Goal: Task Accomplishment & Management: Complete application form

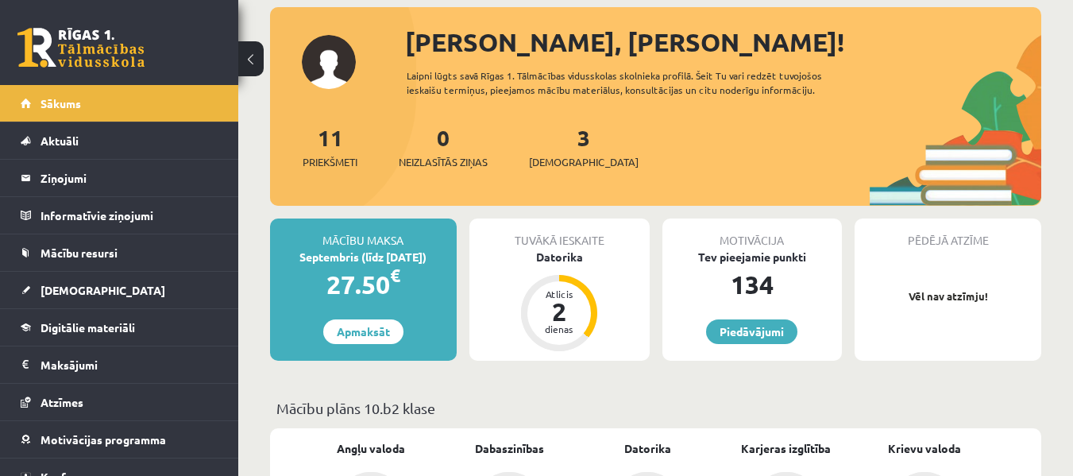
scroll to position [79, 0]
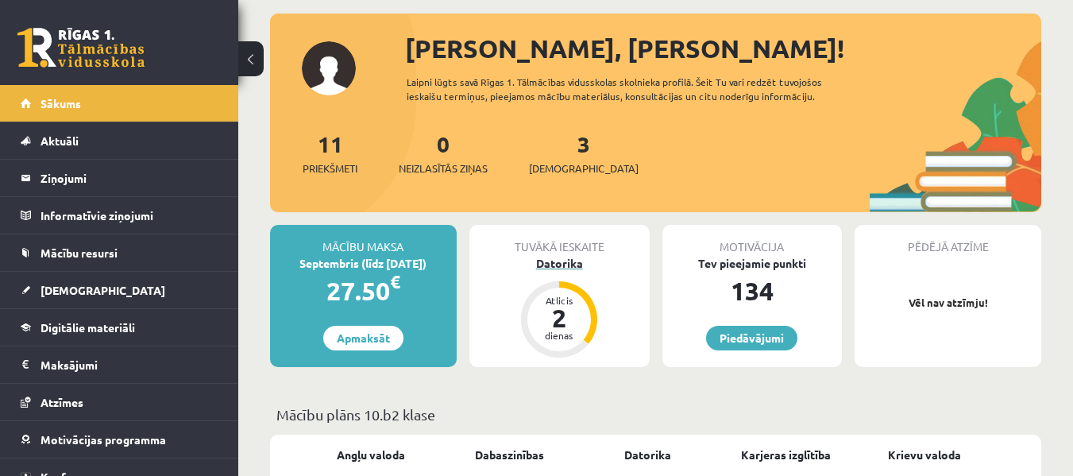
click at [560, 257] on div "Datorika" at bounding box center [559, 263] width 180 height 17
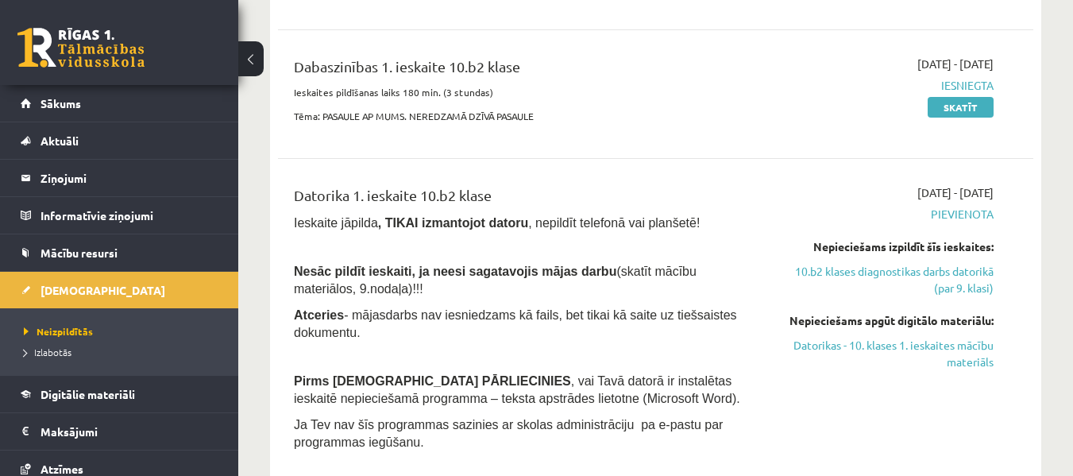
scroll to position [556, 0]
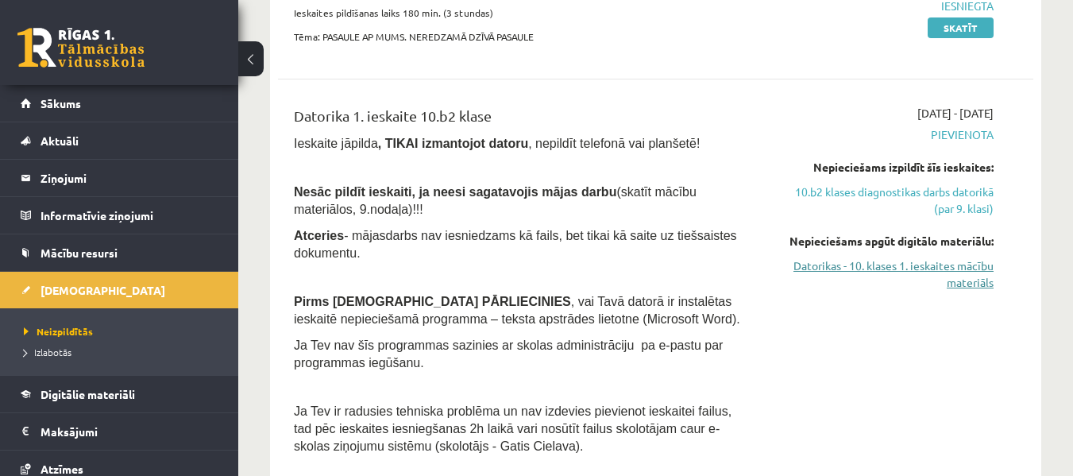
click at [805, 269] on link "Datorikas - 10. klases 1. ieskaites mācību materiāls" at bounding box center [885, 273] width 218 height 33
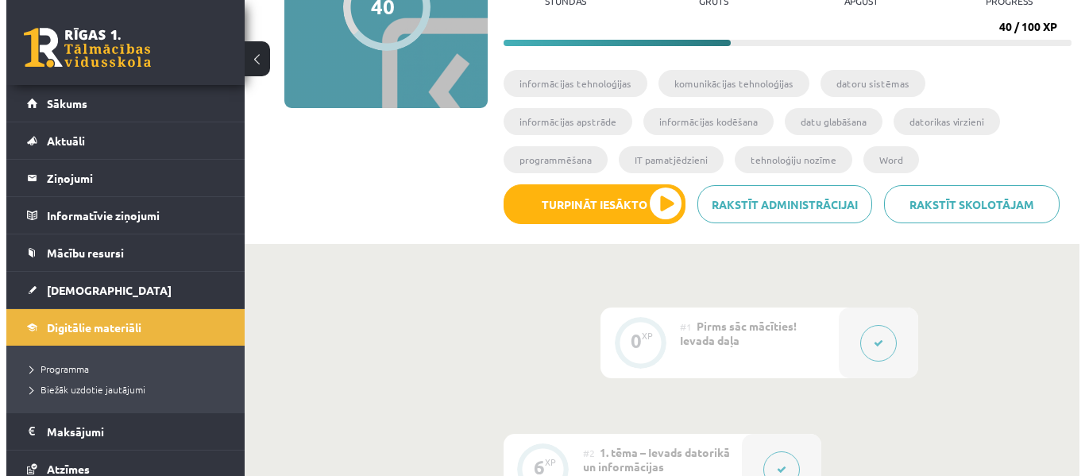
scroll to position [79, 0]
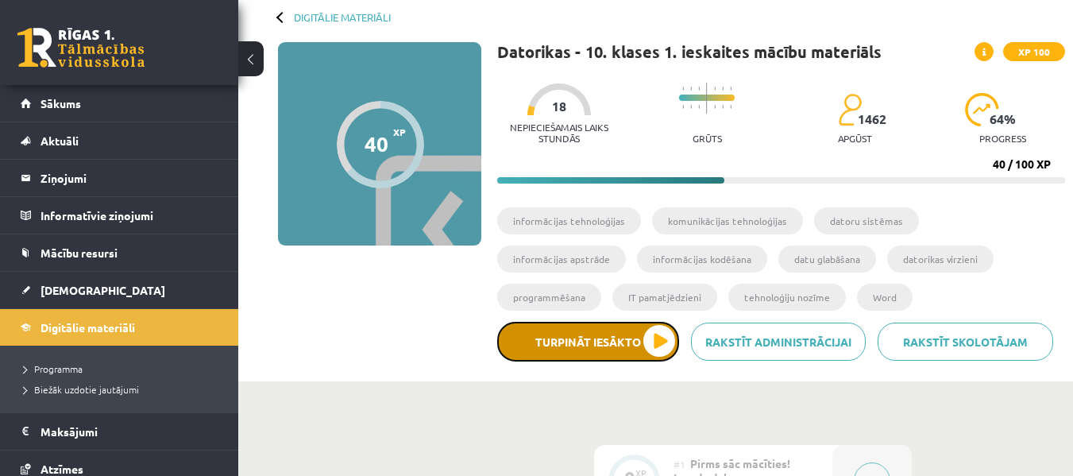
click at [662, 339] on button "Turpināt iesākto" at bounding box center [588, 342] width 182 height 40
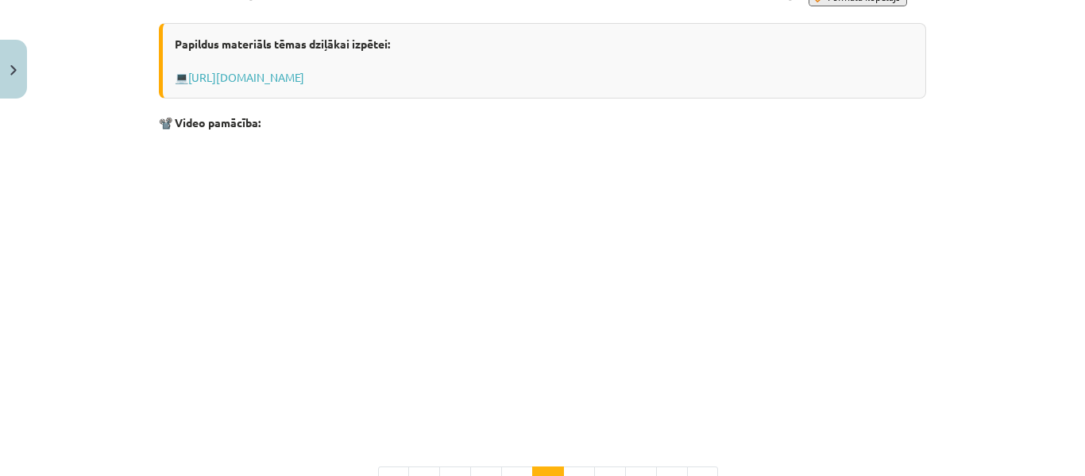
scroll to position [1019, 0]
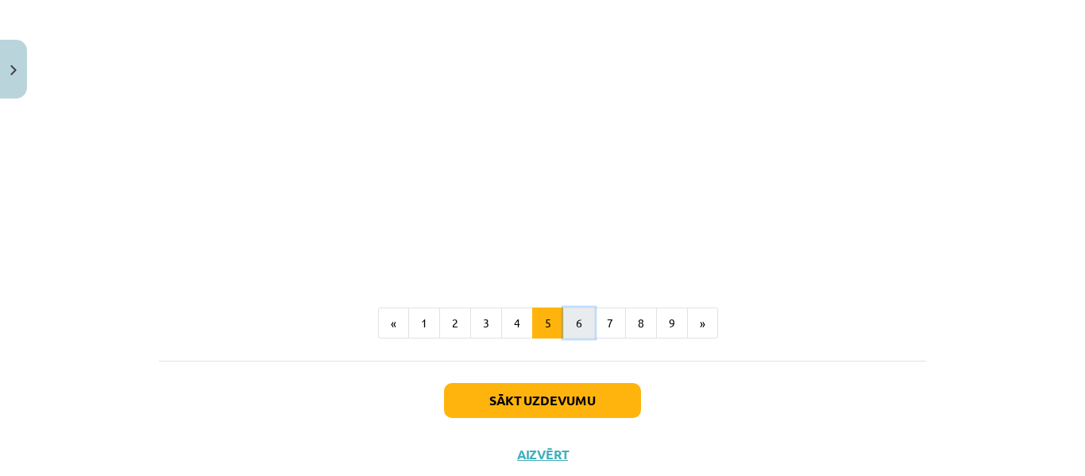
click at [566, 339] on button "6" at bounding box center [579, 323] width 32 height 32
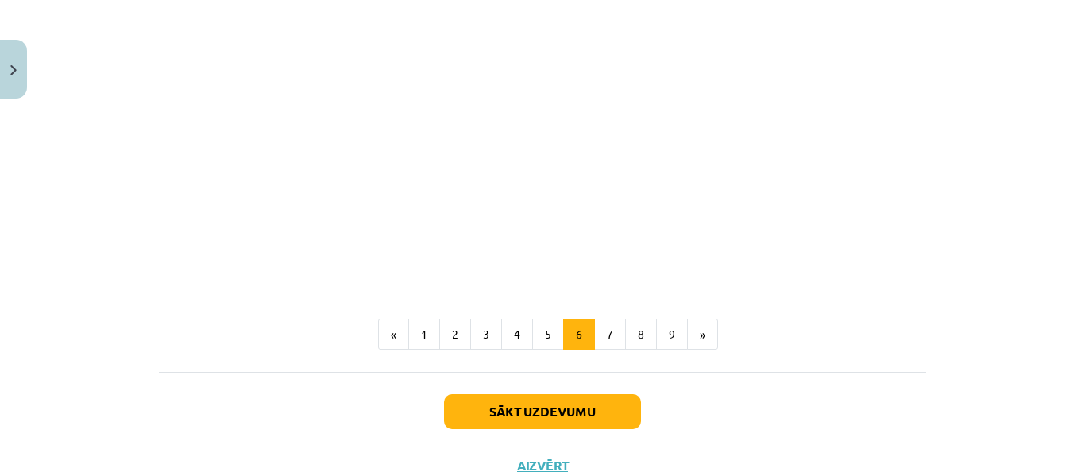
scroll to position [944, 0]
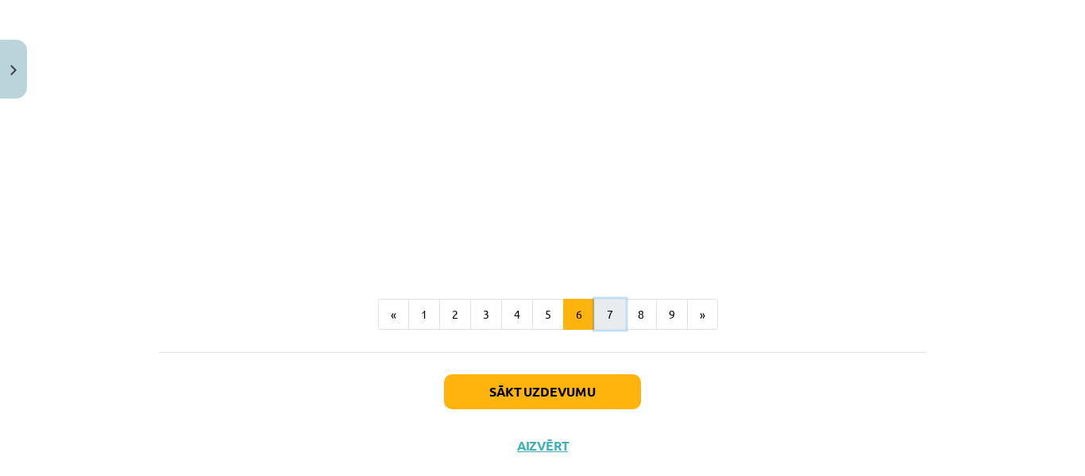
click at [604, 318] on button "7" at bounding box center [610, 315] width 32 height 32
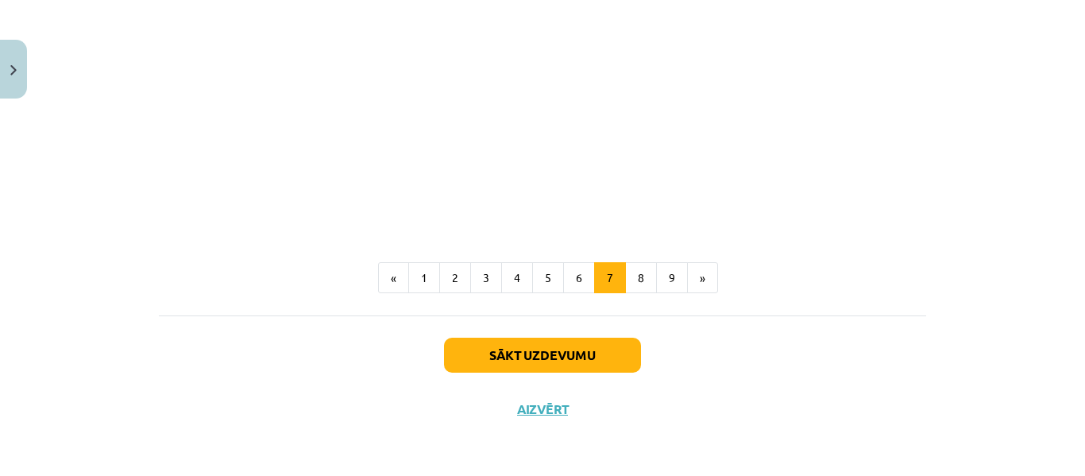
scroll to position [1040, 0]
click at [625, 281] on button "8" at bounding box center [641, 278] width 32 height 32
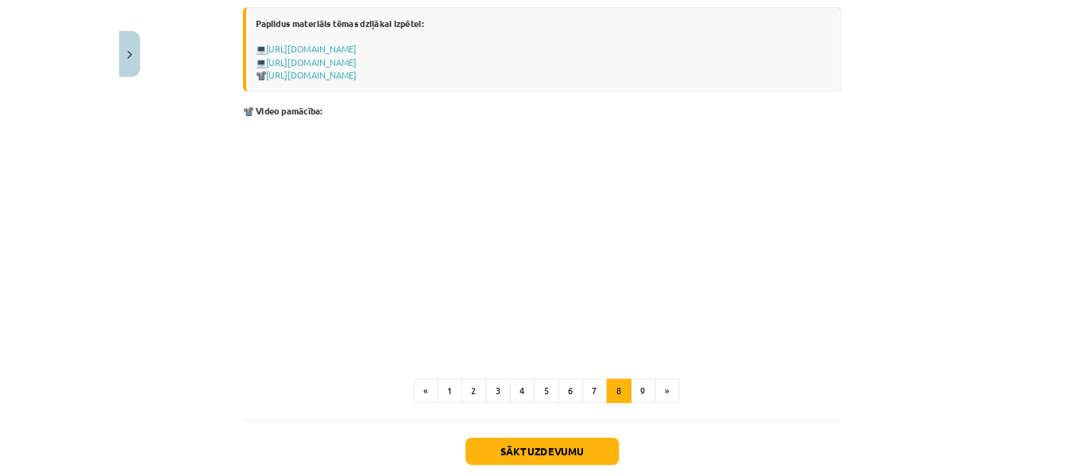
scroll to position [885, 0]
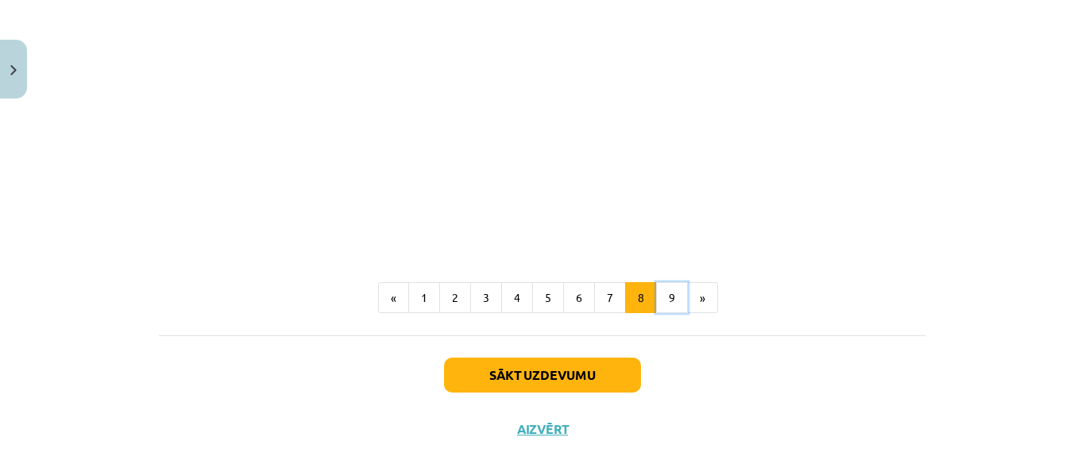
click at [656, 308] on button "9" at bounding box center [672, 298] width 32 height 32
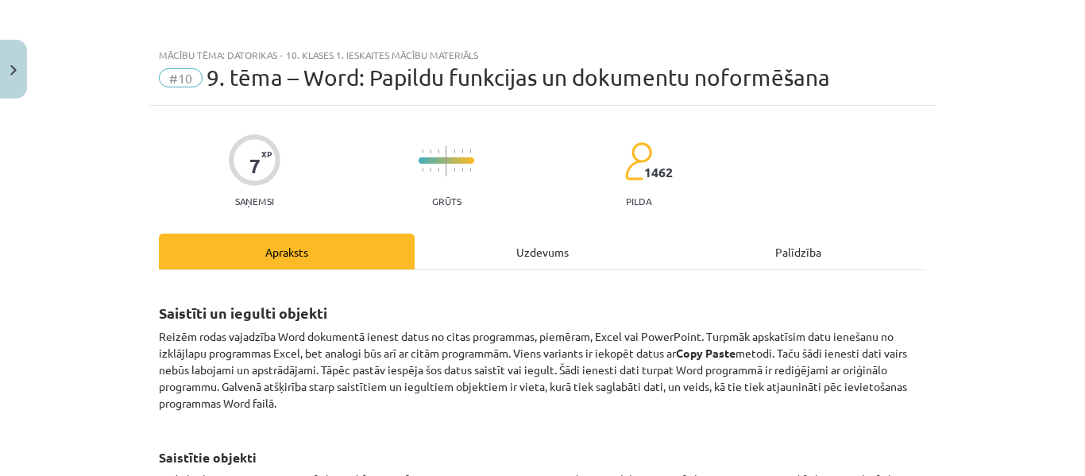
scroll to position [79, 0]
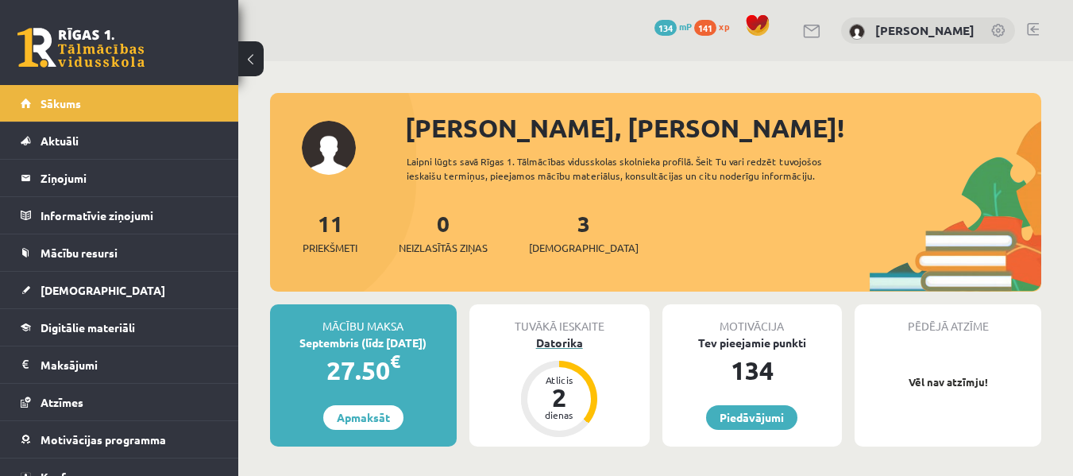
click at [564, 342] on div "Datorika" at bounding box center [559, 342] width 180 height 17
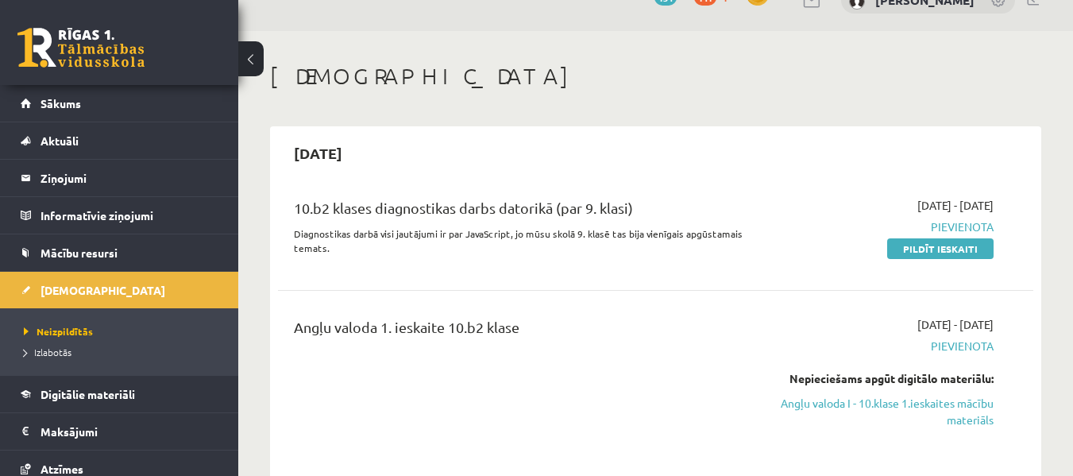
scroll to position [79, 0]
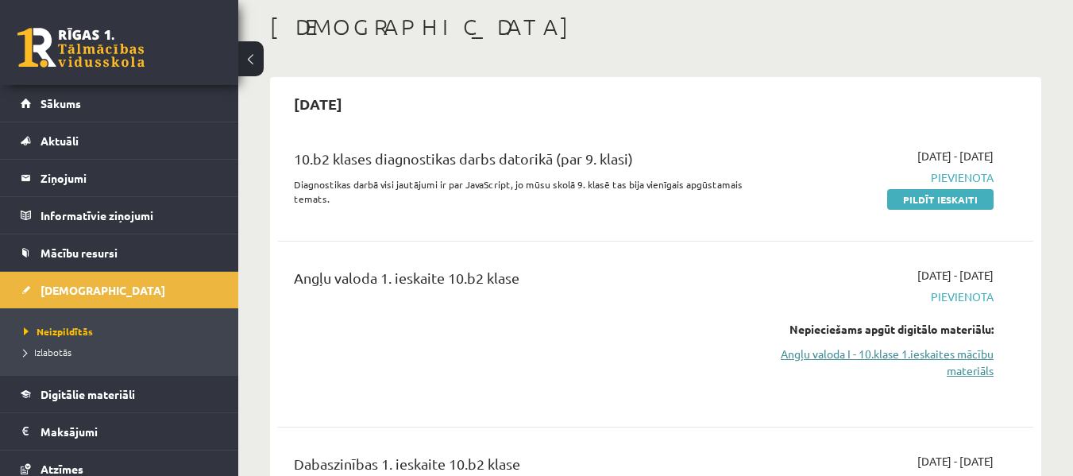
click at [832, 358] on link "Angļu valoda I - 10.klase 1.ieskaites mācību materiāls" at bounding box center [885, 362] width 218 height 33
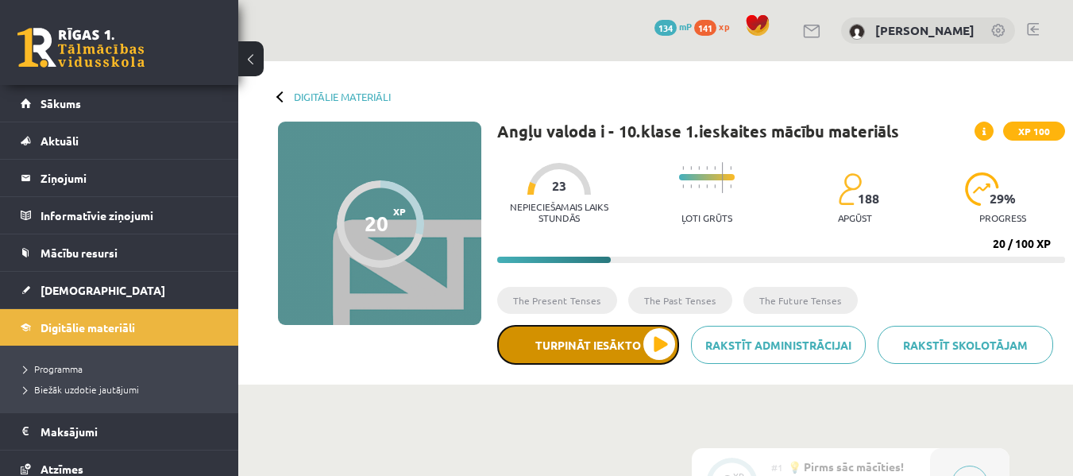
click at [666, 337] on button "Turpināt iesākto" at bounding box center [588, 345] width 182 height 40
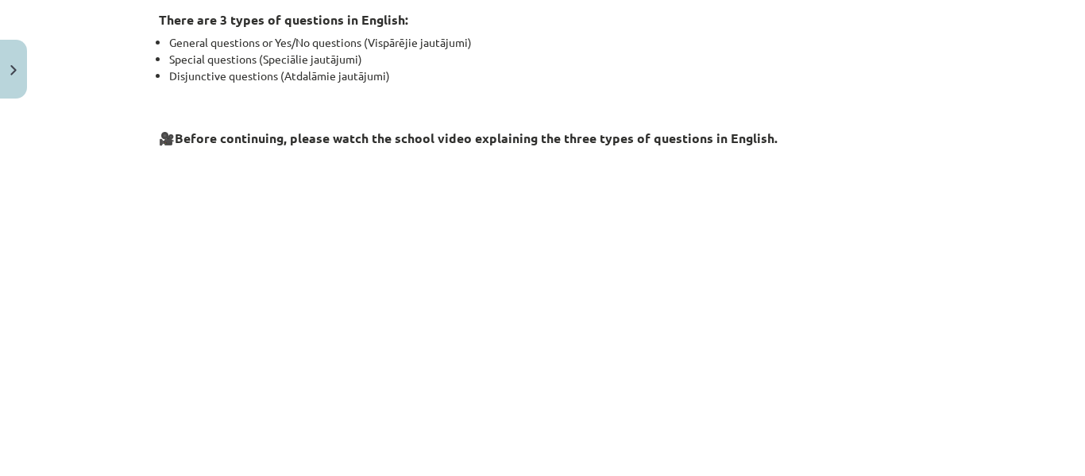
scroll to position [308, 0]
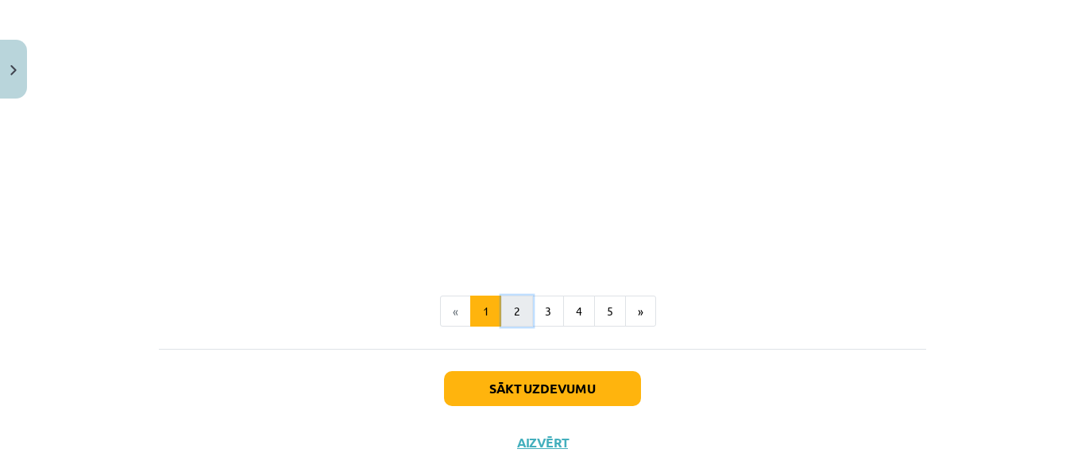
click at [508, 306] on button "2" at bounding box center [517, 311] width 32 height 32
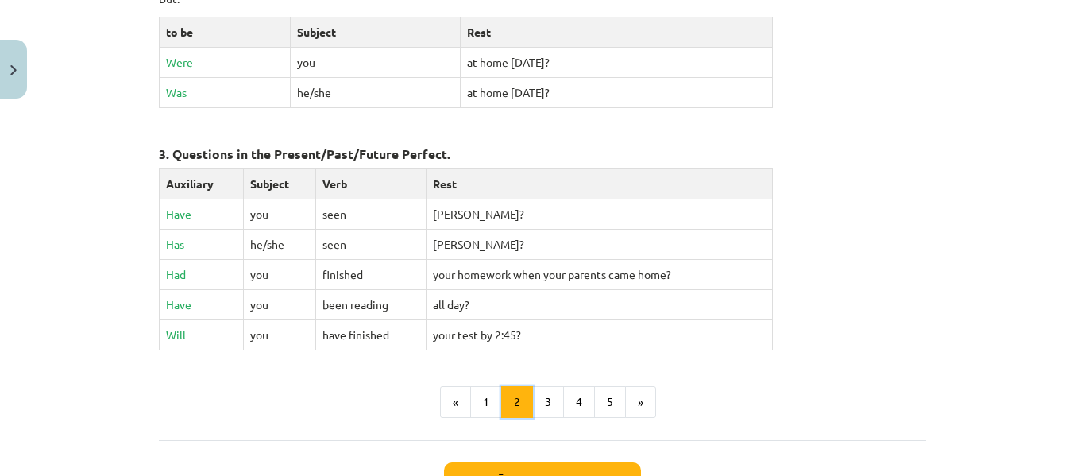
scroll to position [761, 0]
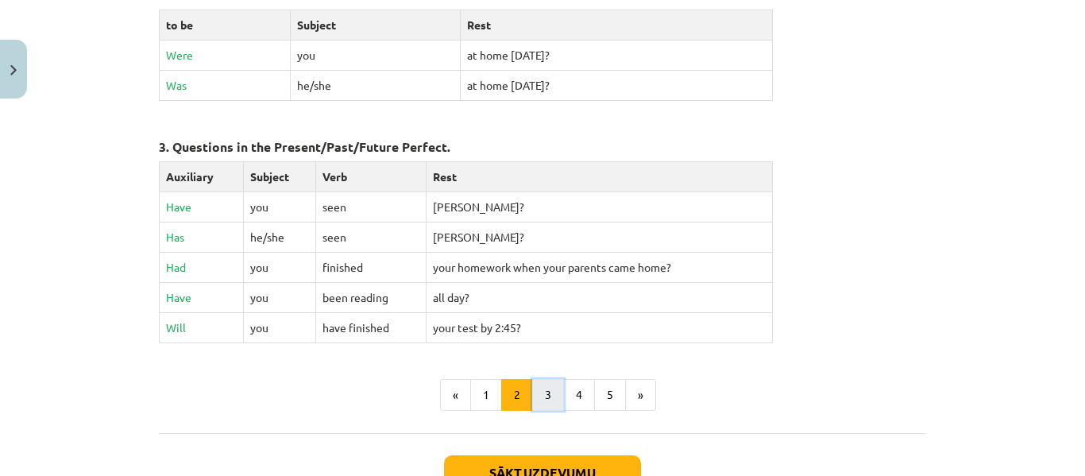
click at [543, 388] on button "3" at bounding box center [548, 395] width 32 height 32
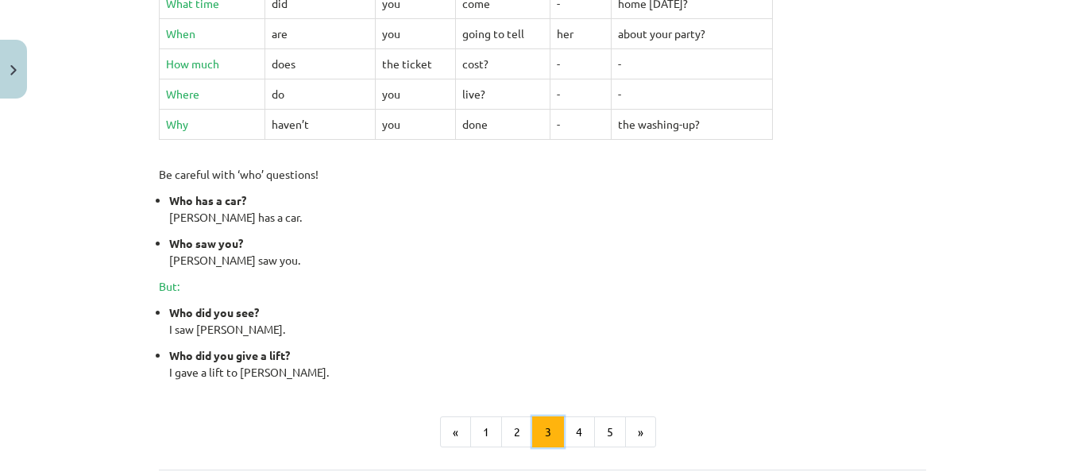
scroll to position [681, 0]
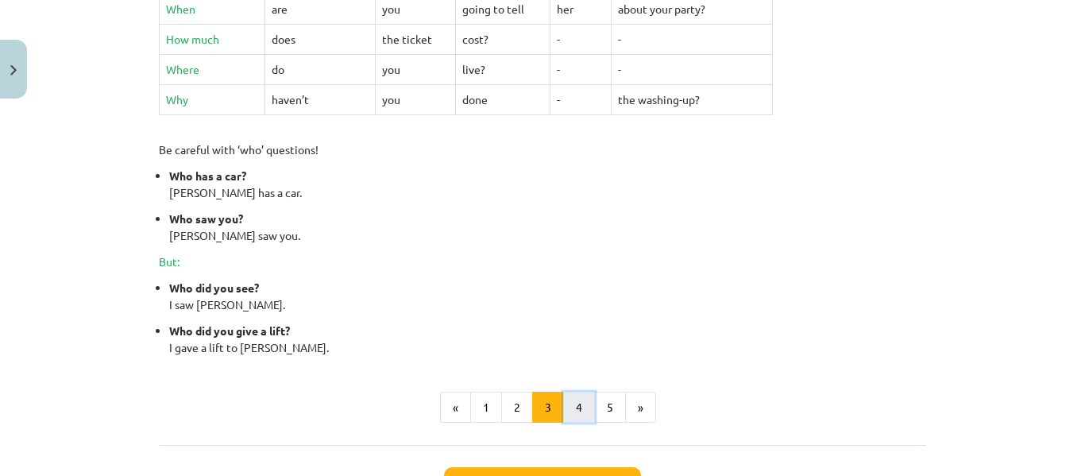
click at [566, 406] on button "4" at bounding box center [579, 408] width 32 height 32
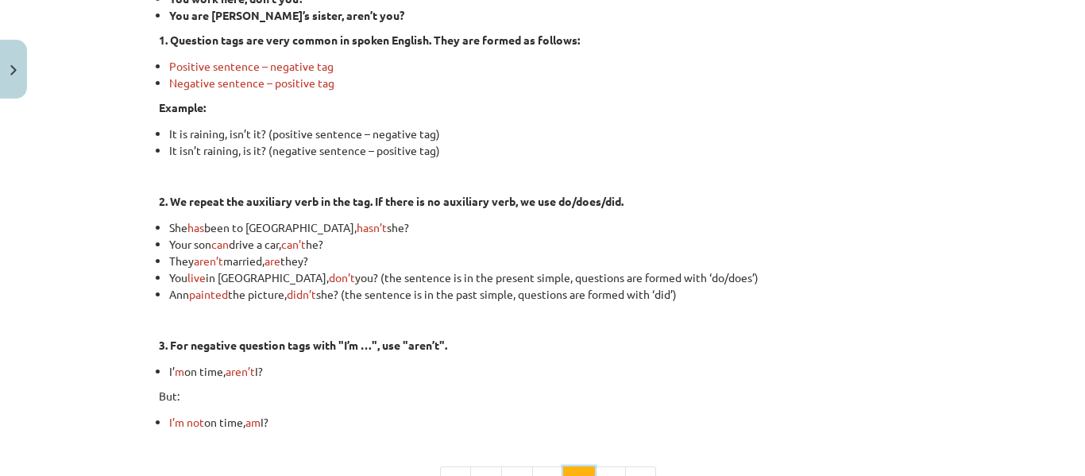
scroll to position [443, 0]
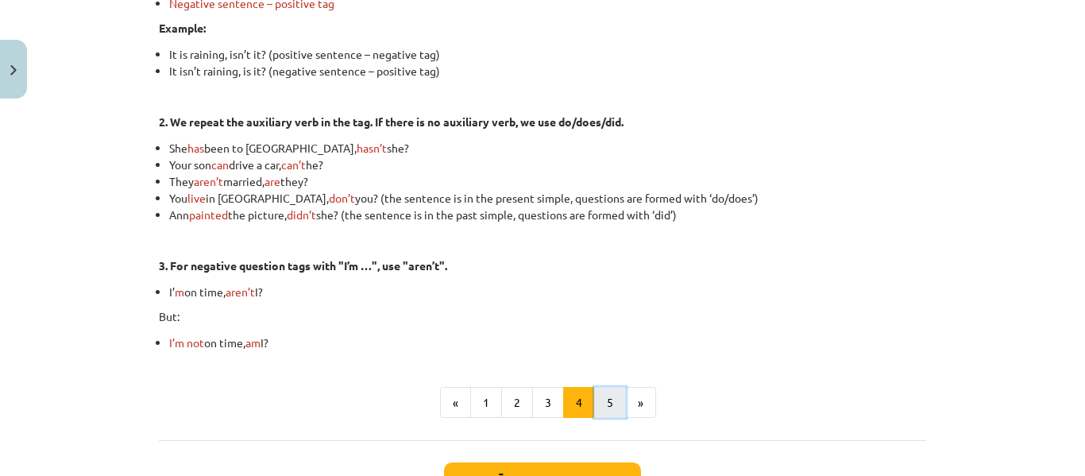
click at [608, 408] on button "5" at bounding box center [610, 403] width 32 height 32
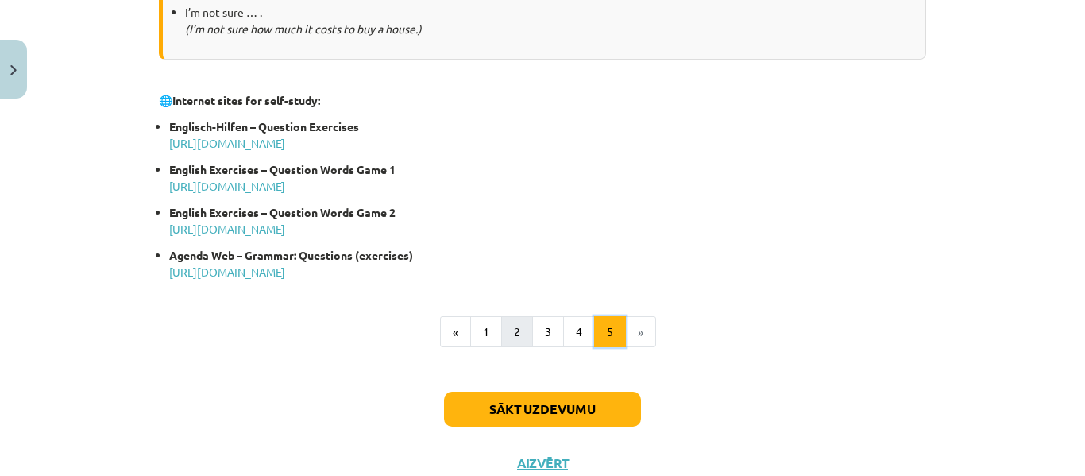
scroll to position [920, 0]
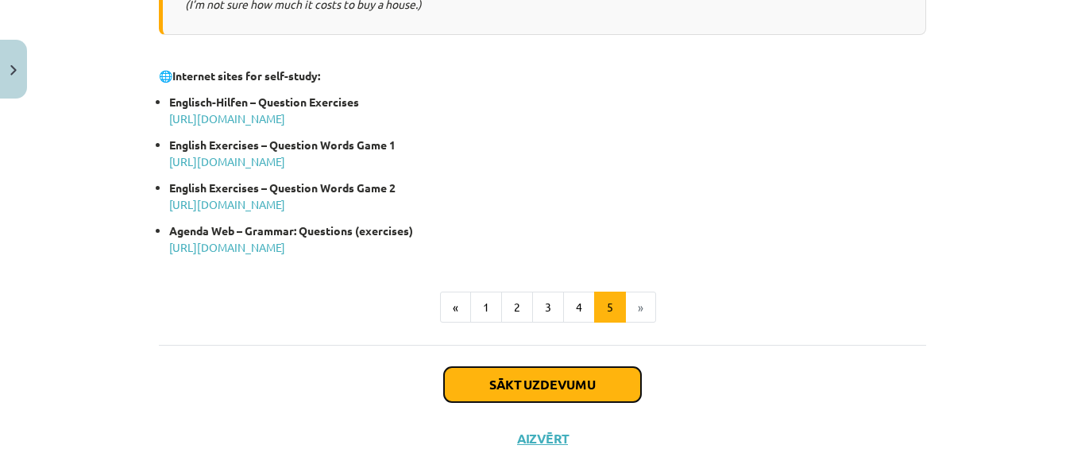
click at [500, 387] on button "Sākt uzdevumu" at bounding box center [542, 384] width 197 height 35
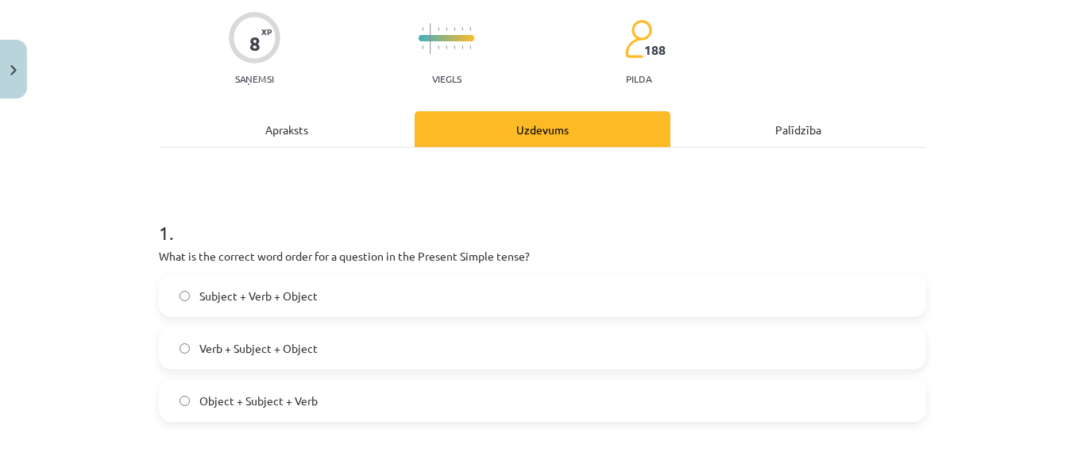
scroll to position [119, 0]
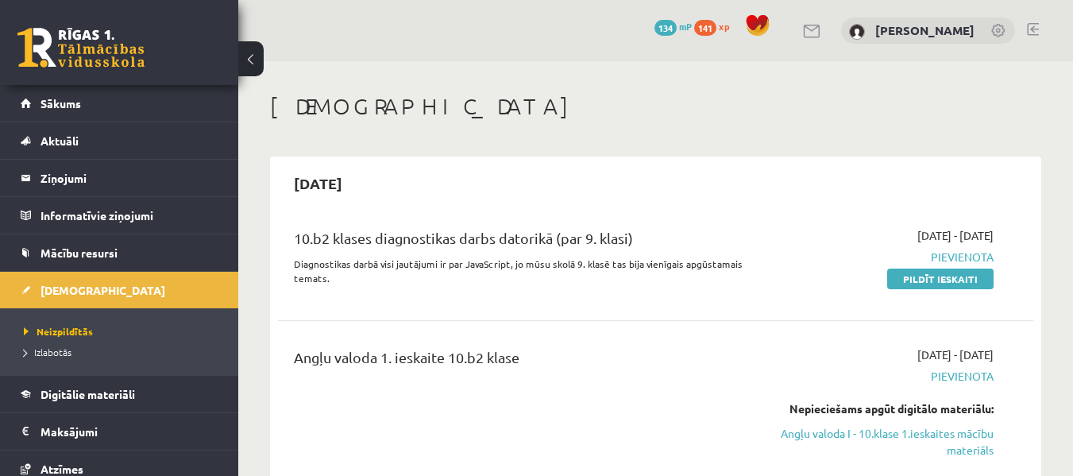
scroll to position [79, 0]
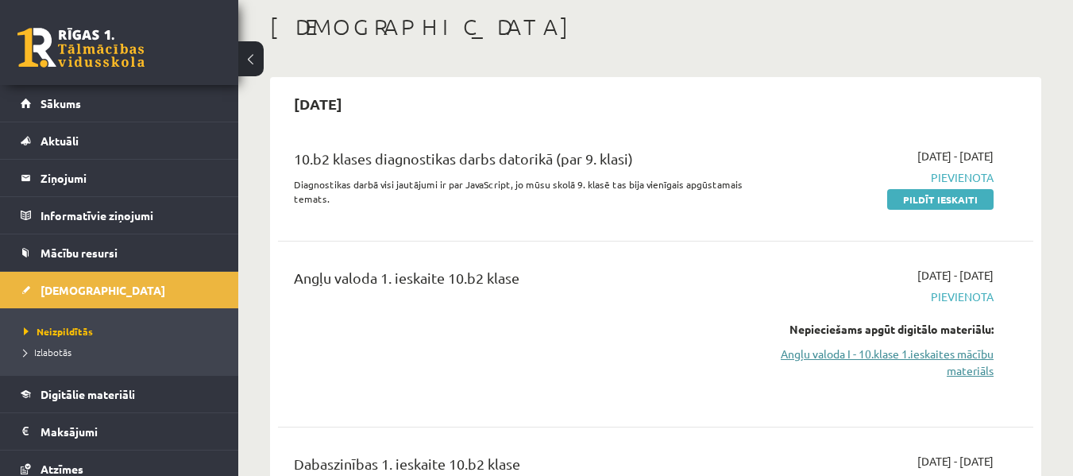
click at [793, 361] on link "Angļu valoda I - 10.klase 1.ieskaites mācību materiāls" at bounding box center [885, 362] width 218 height 33
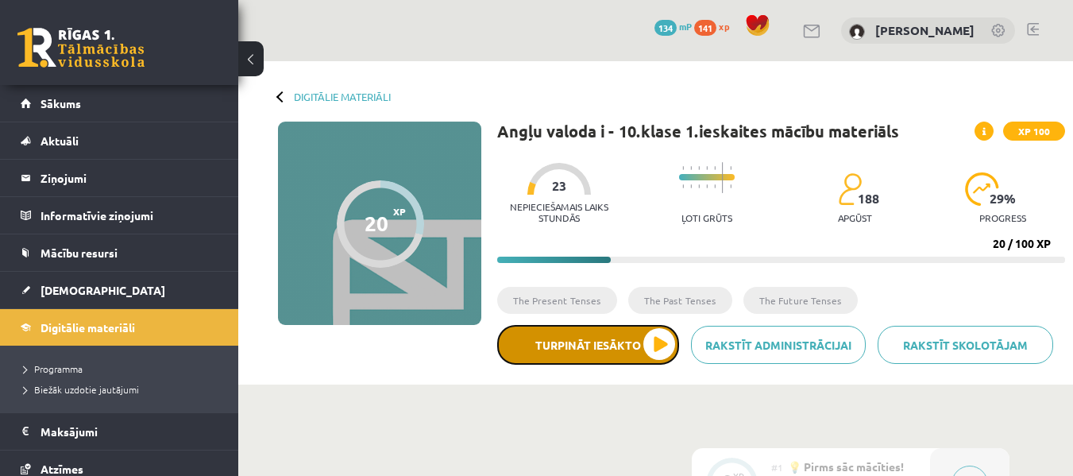
click at [648, 343] on button "Turpināt iesākto" at bounding box center [588, 345] width 182 height 40
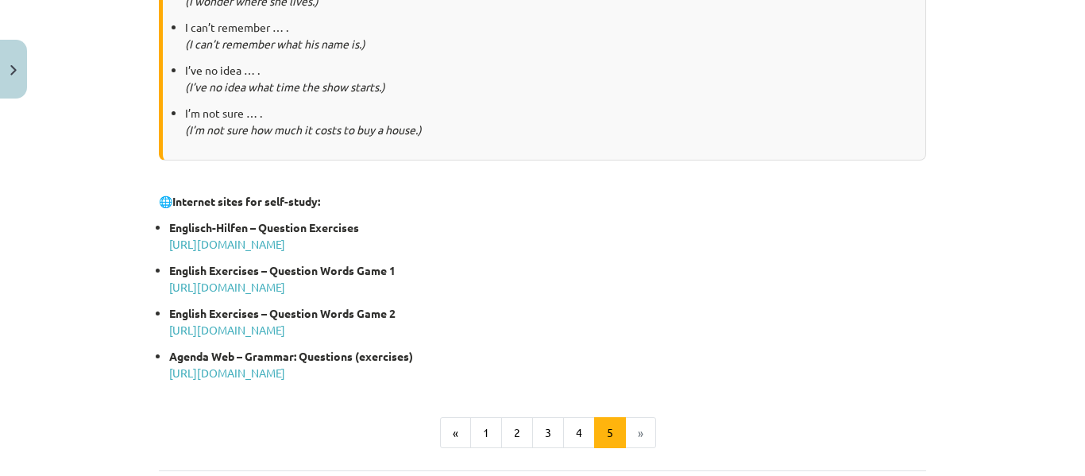
scroll to position [874, 0]
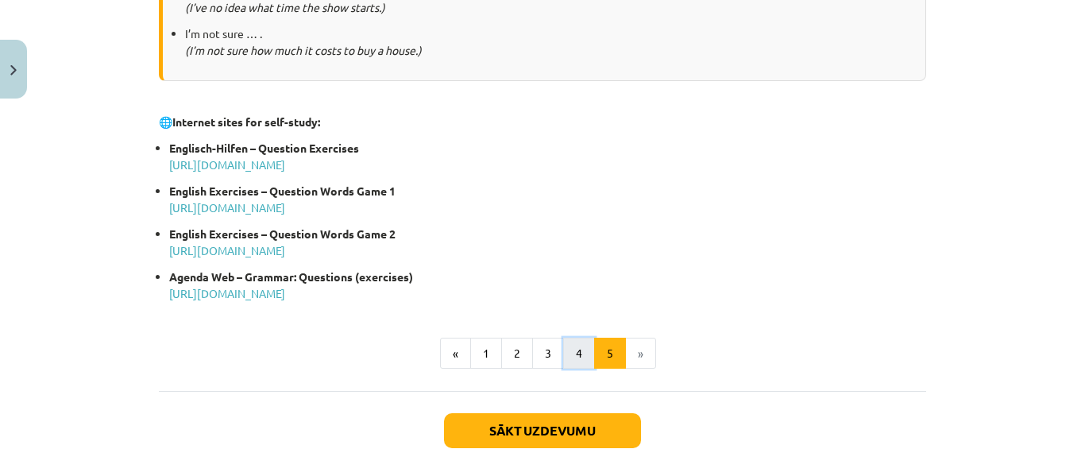
click at [572, 349] on button "4" at bounding box center [579, 354] width 32 height 32
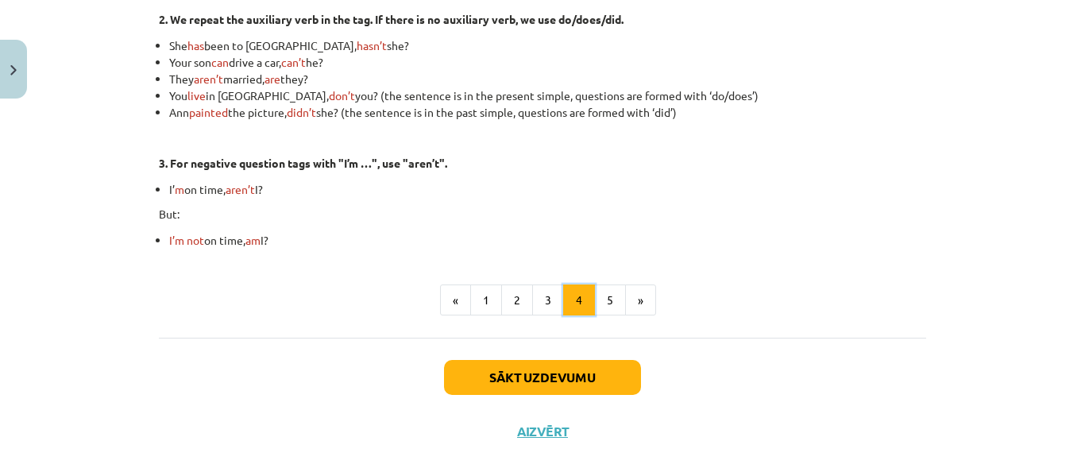
scroll to position [568, 0]
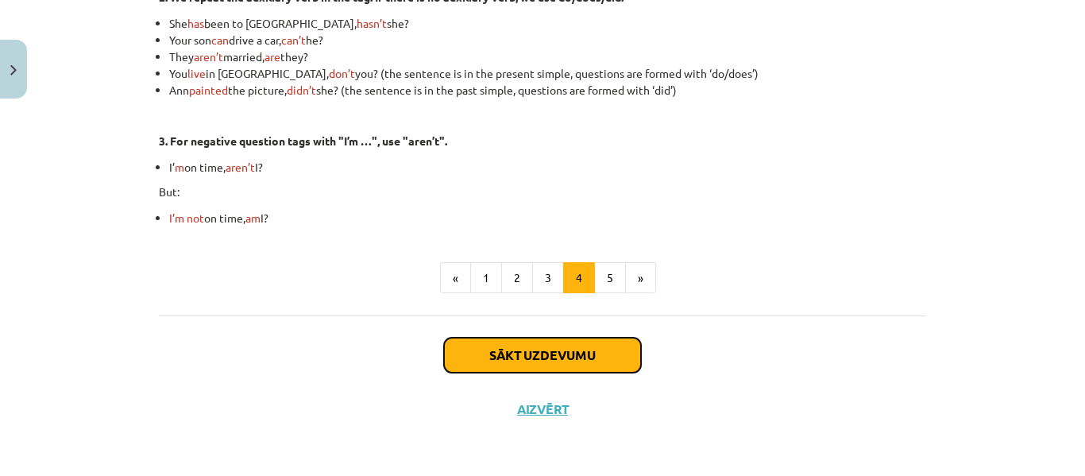
click at [607, 352] on button "Sākt uzdevumu" at bounding box center [542, 355] width 197 height 35
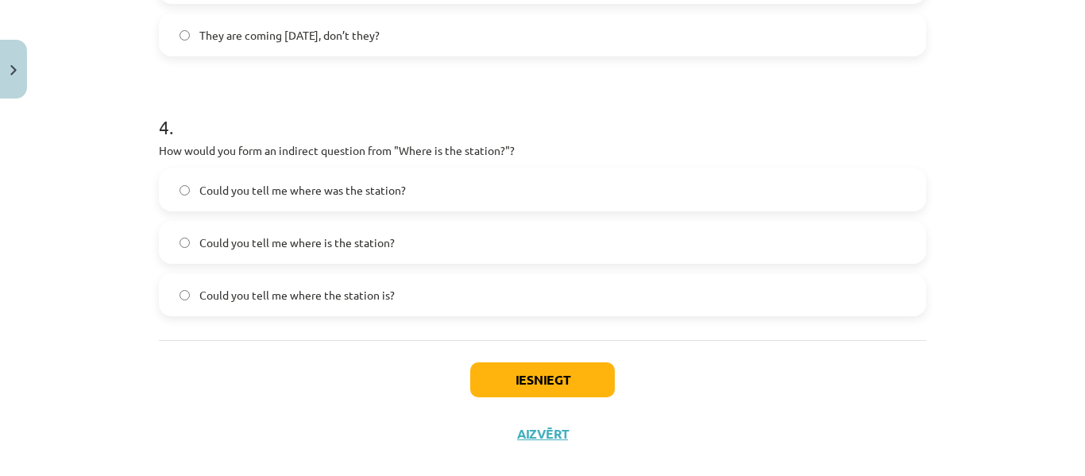
scroll to position [1032, 0]
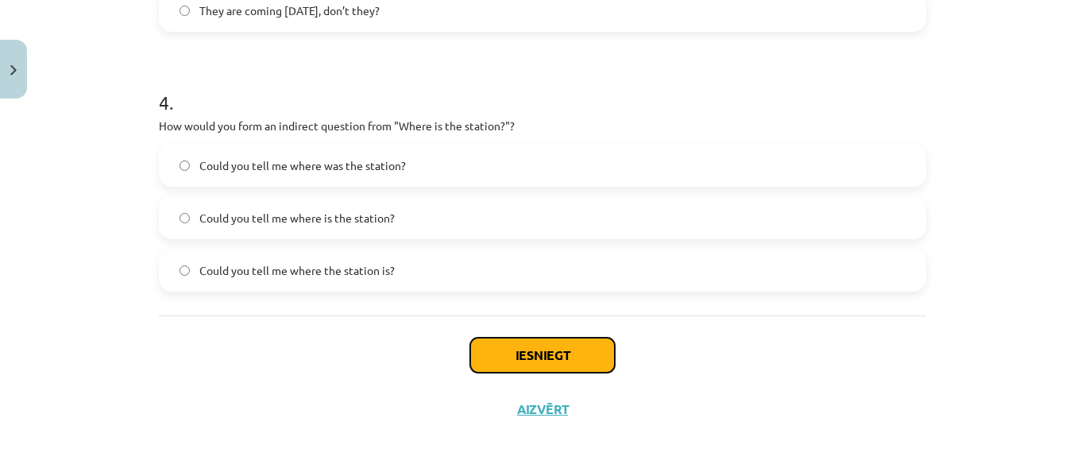
click at [508, 352] on button "Iesniegt" at bounding box center [542, 355] width 145 height 35
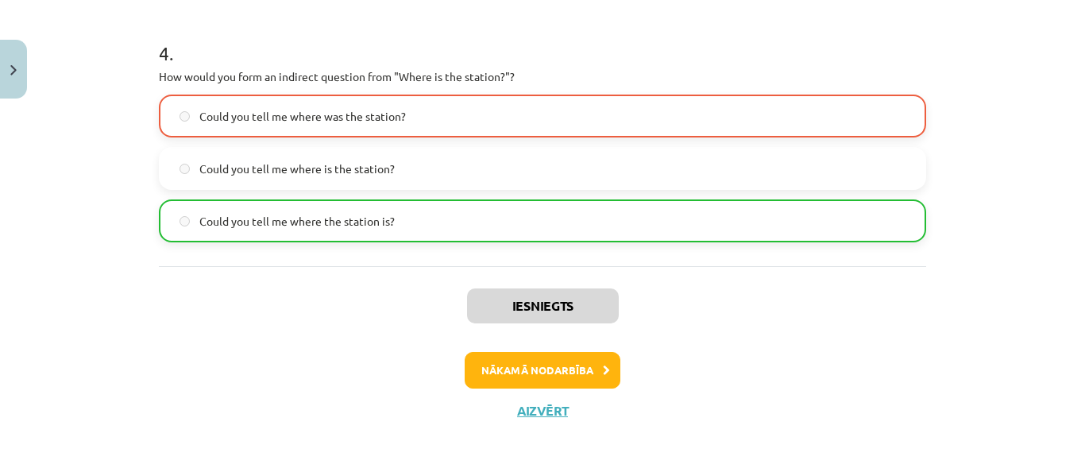
scroll to position [1083, 0]
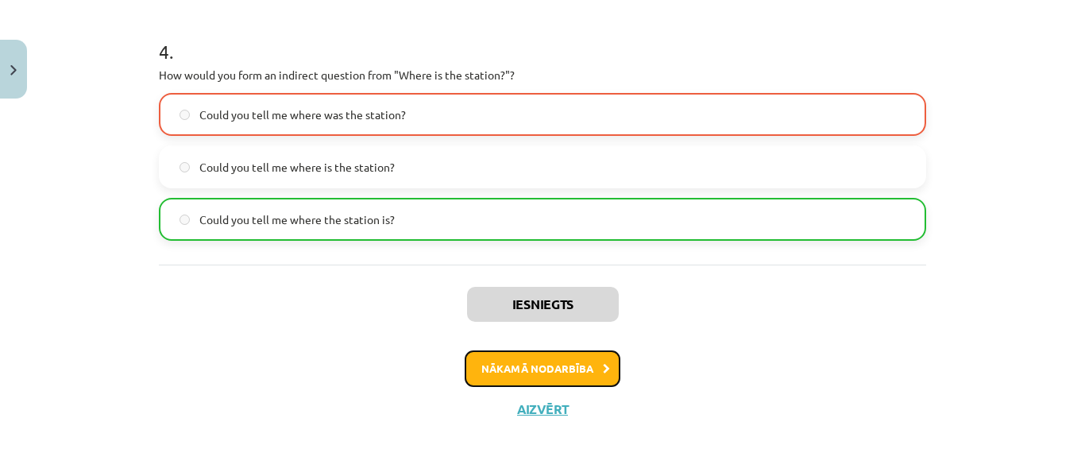
click at [508, 367] on button "Nākamā nodarbība" at bounding box center [543, 368] width 156 height 37
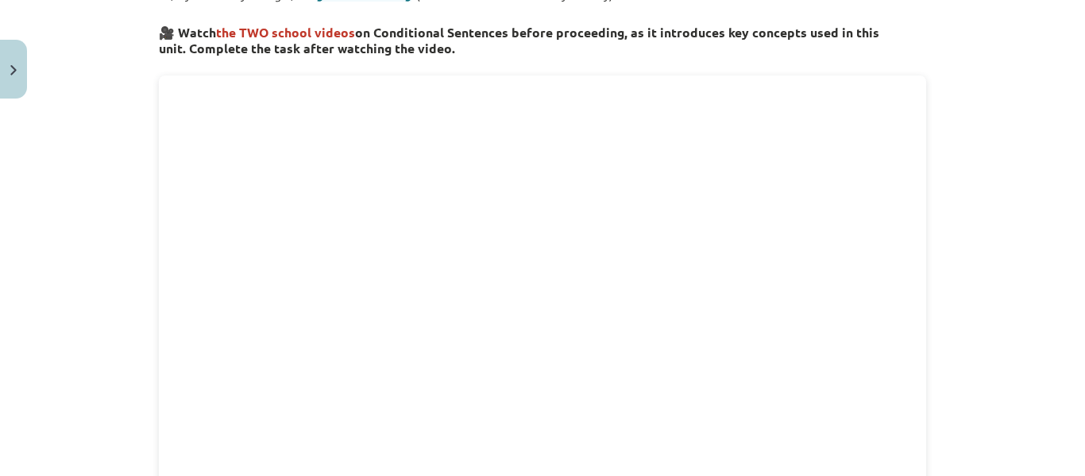
scroll to position [556, 0]
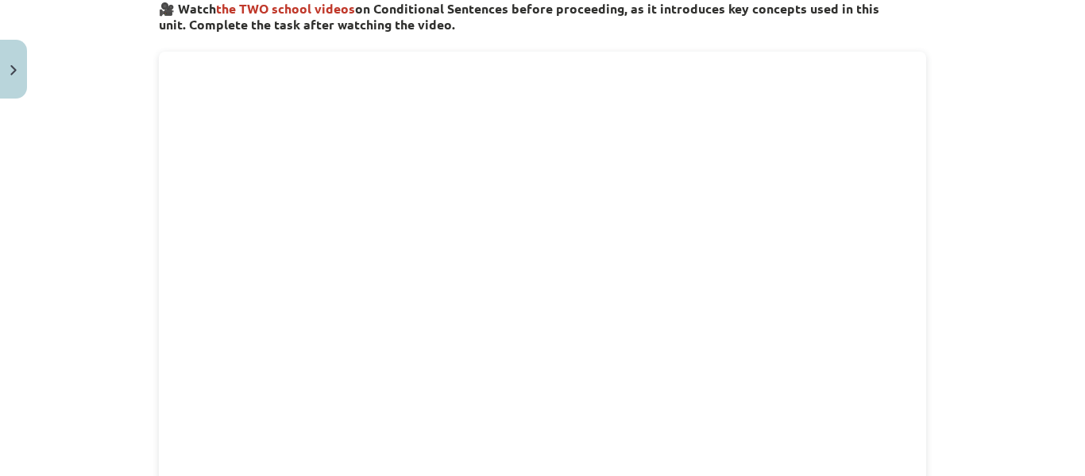
click at [960, 263] on div "Mācību tēma: Angļu valoda i - 10.klase 1.ieskaites mācību materiāls #6 📝 Topic …" at bounding box center [542, 238] width 1085 height 476
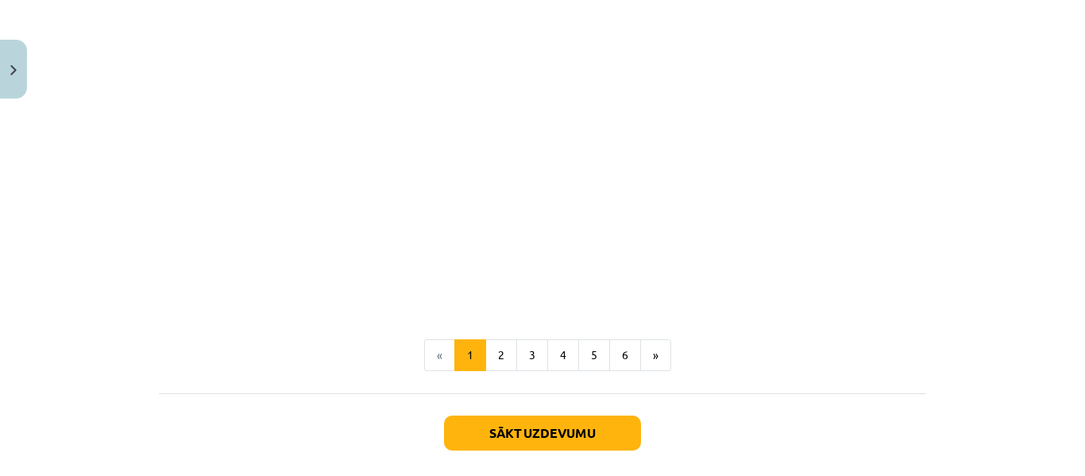
scroll to position [1187, 0]
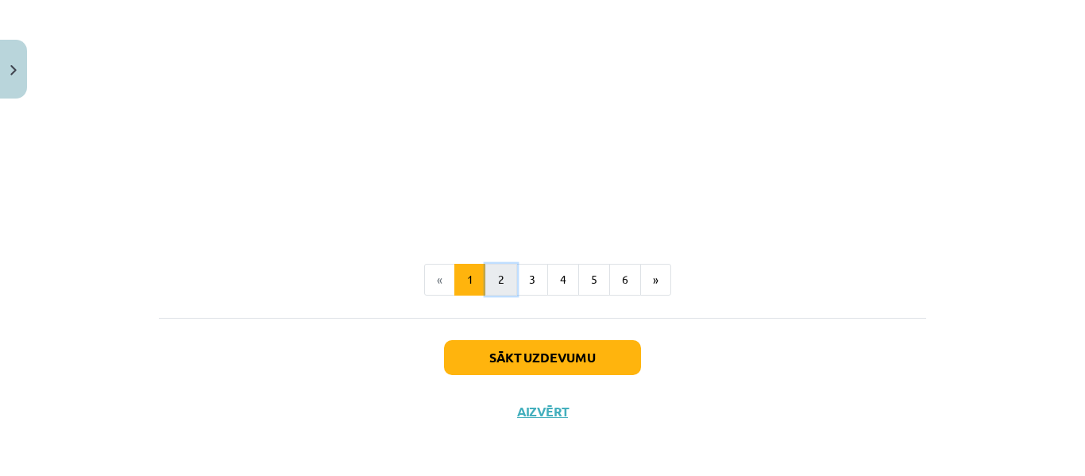
click at [496, 276] on button "2" at bounding box center [501, 280] width 32 height 32
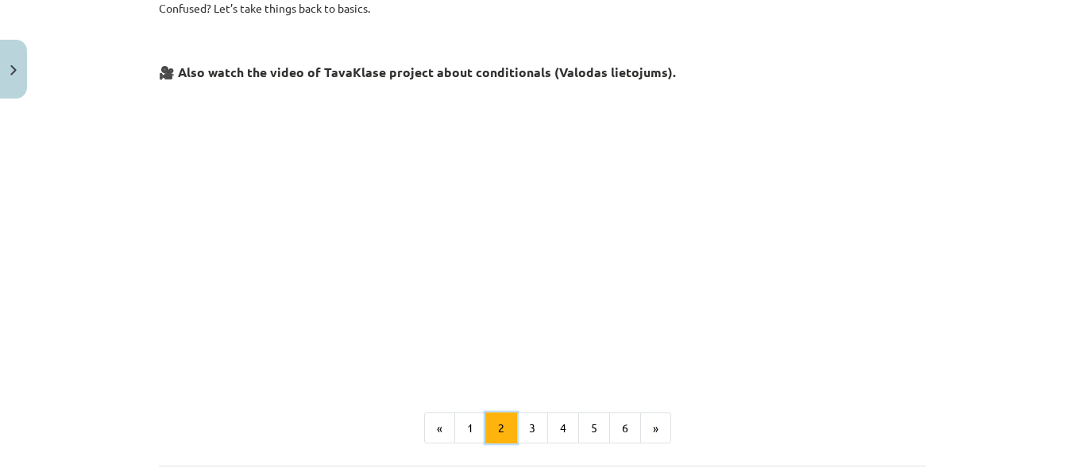
scroll to position [681, 0]
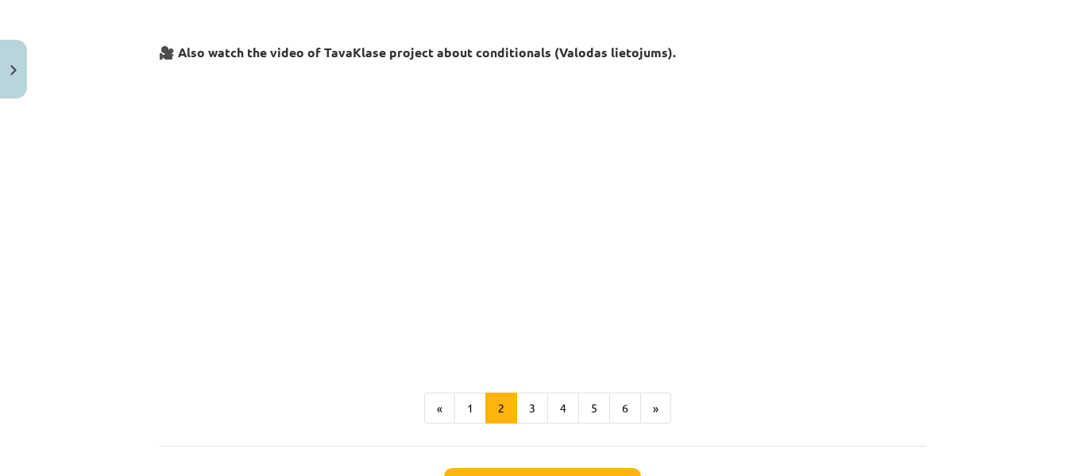
click at [813, 214] on p at bounding box center [542, 212] width 767 height 290
drag, startPoint x: 856, startPoint y: 207, endPoint x: 878, endPoint y: 208, distance: 22.3
click at [875, 210] on p at bounding box center [542, 212] width 767 height 290
click at [890, 185] on p at bounding box center [542, 212] width 767 height 290
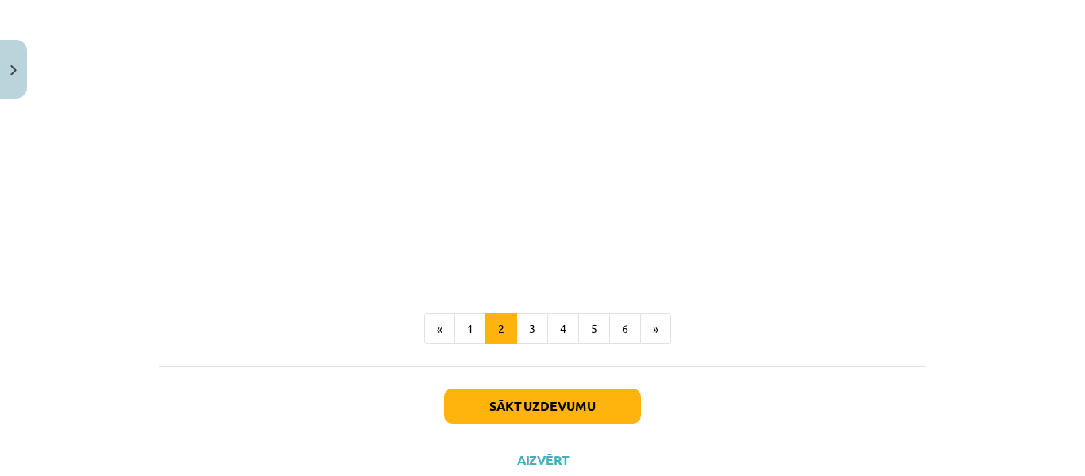
scroll to position [811, 0]
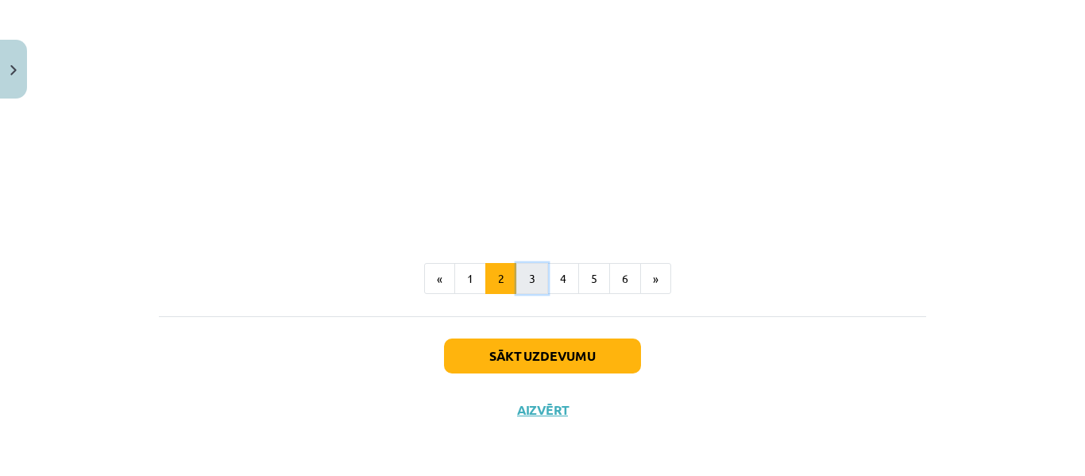
click at [525, 275] on button "3" at bounding box center [532, 279] width 32 height 32
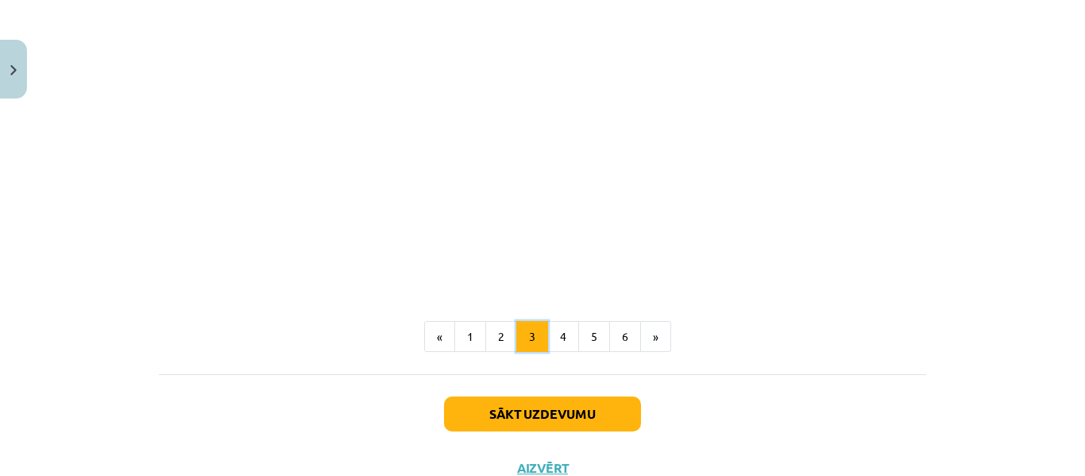
scroll to position [820, 0]
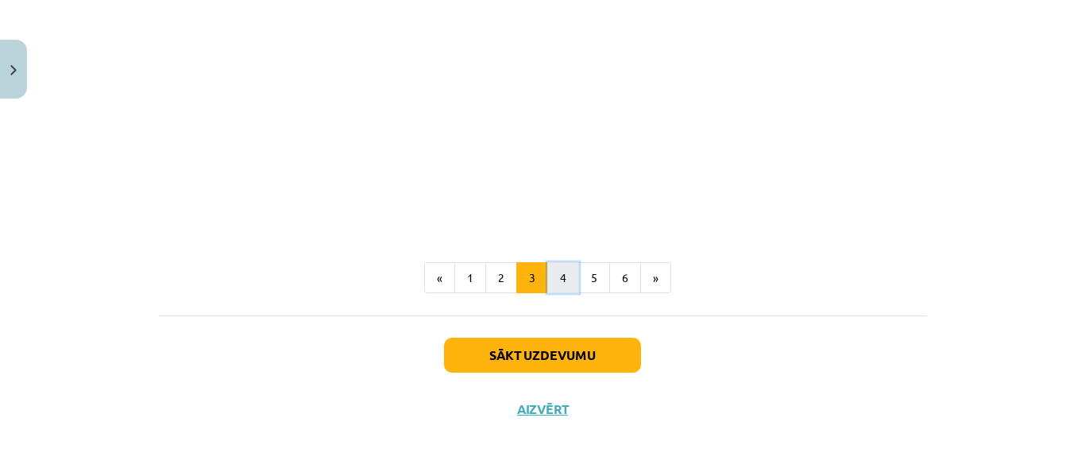
click at [556, 272] on button "4" at bounding box center [563, 278] width 32 height 32
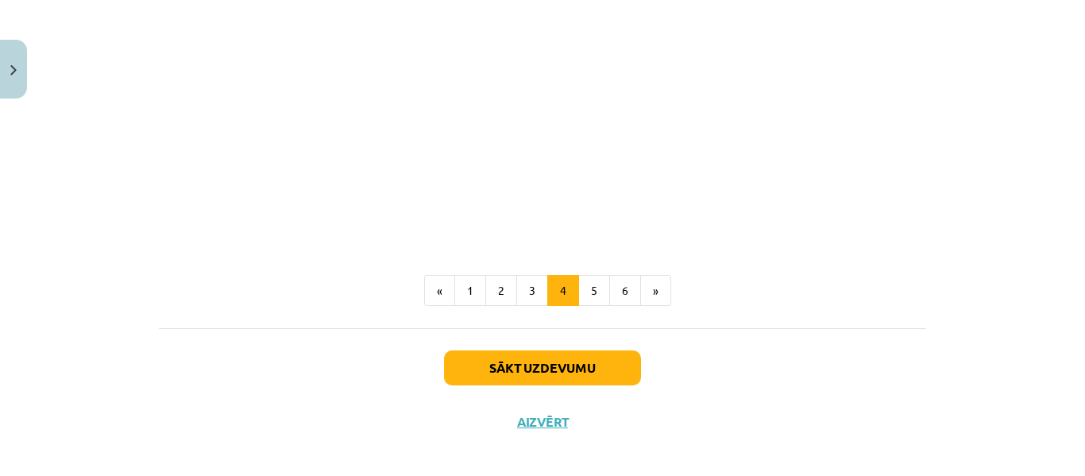
scroll to position [1158, 0]
click at [588, 287] on button "5" at bounding box center [594, 290] width 32 height 32
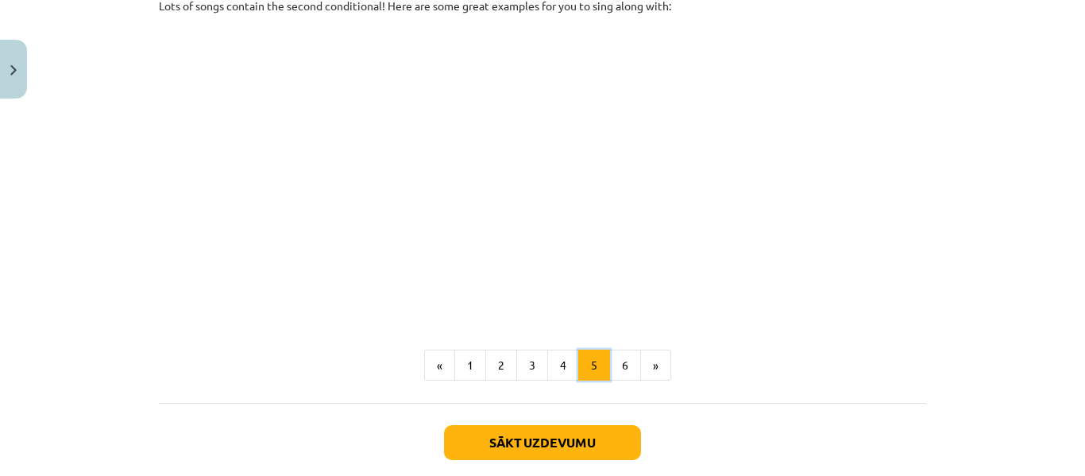
scroll to position [920, 0]
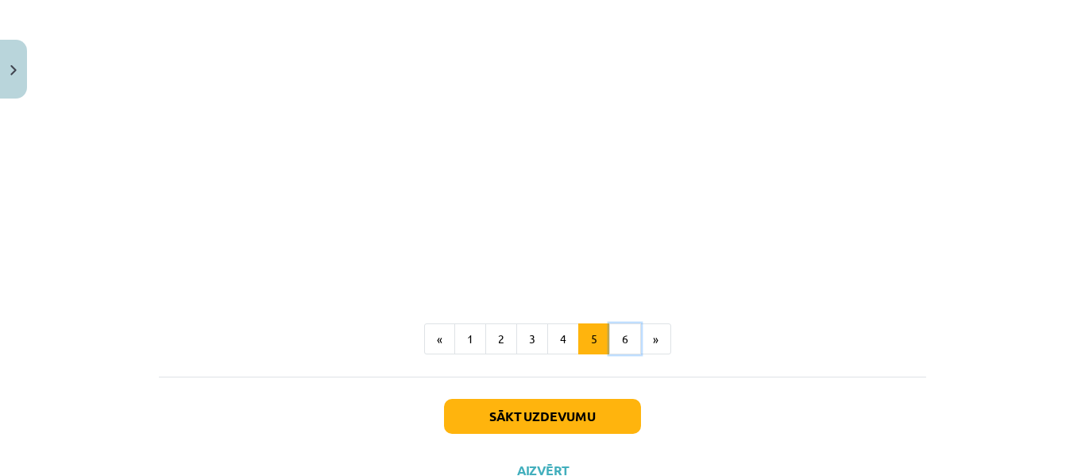
click at [622, 341] on button "6" at bounding box center [625, 339] width 32 height 32
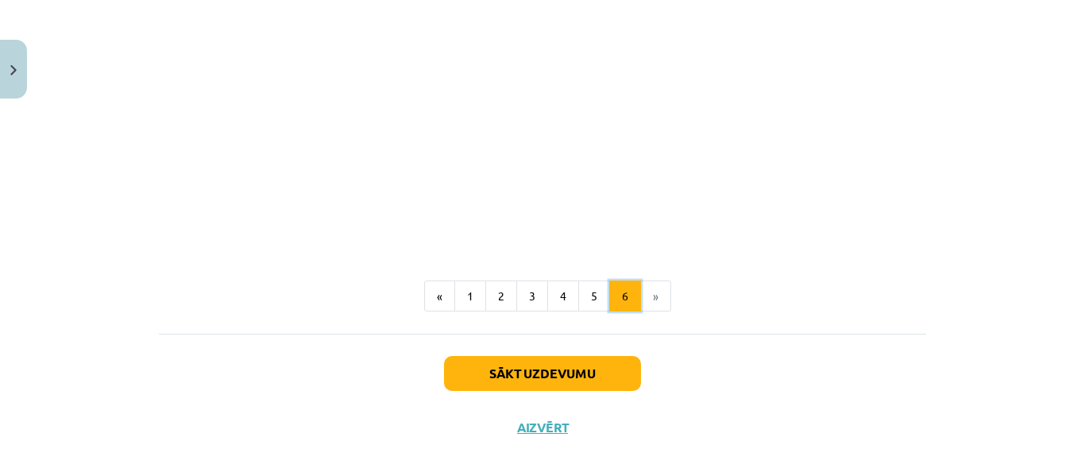
scroll to position [761, 0]
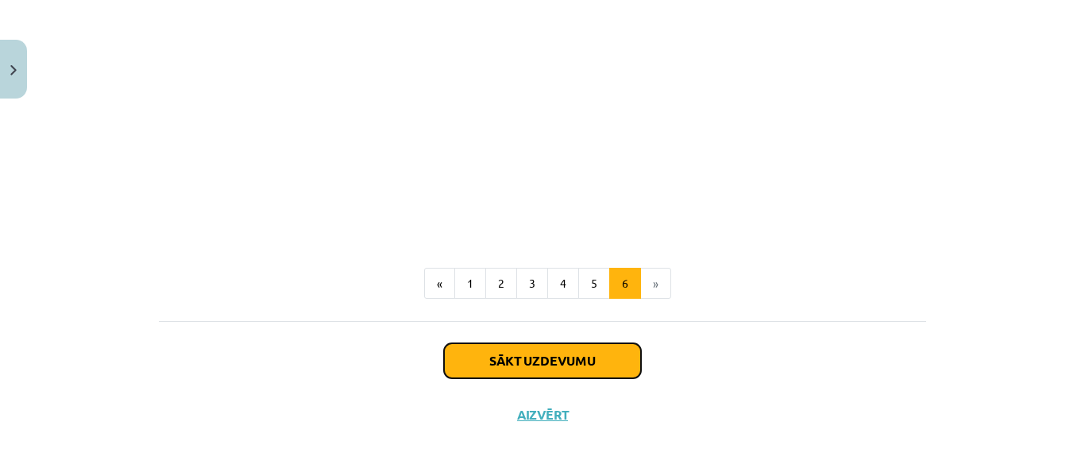
click at [546, 364] on button "Sākt uzdevumu" at bounding box center [542, 360] width 197 height 35
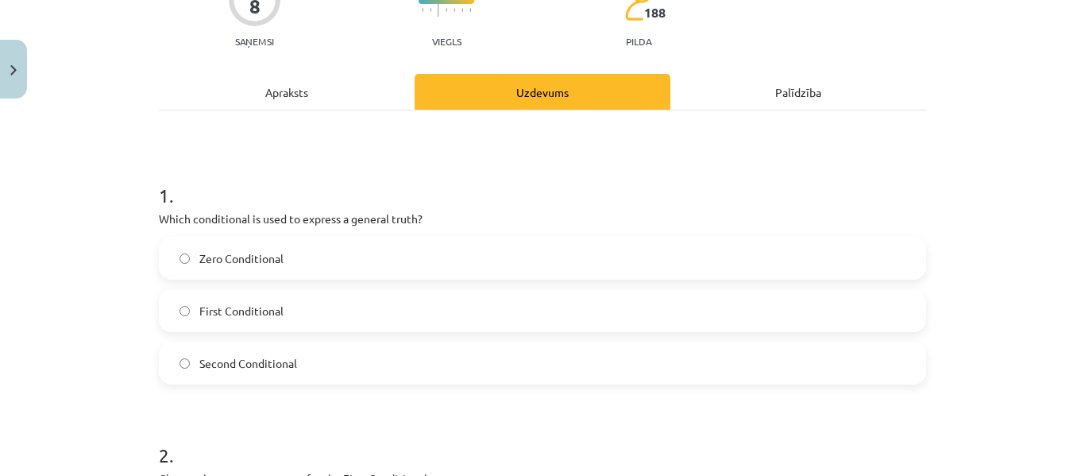
scroll to position [199, 0]
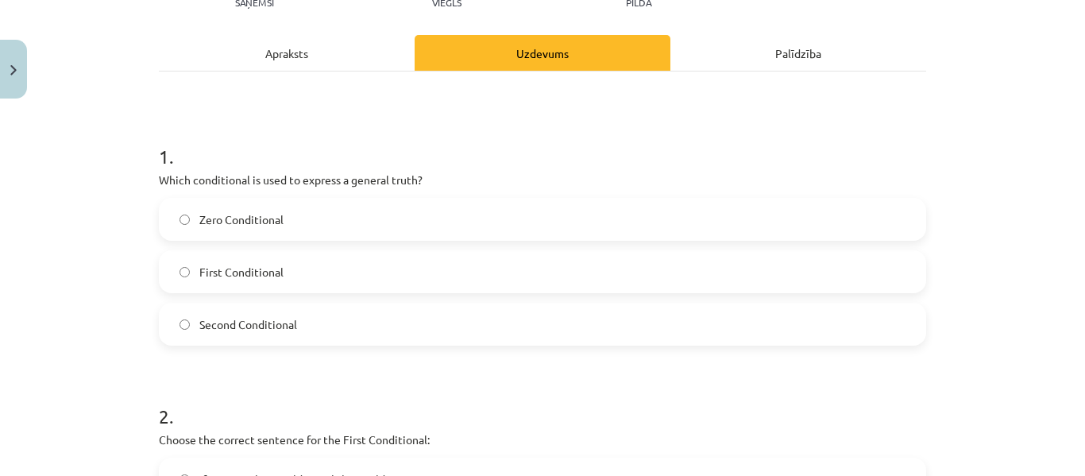
drag, startPoint x: 396, startPoint y: 309, endPoint x: 376, endPoint y: 316, distance: 21.9
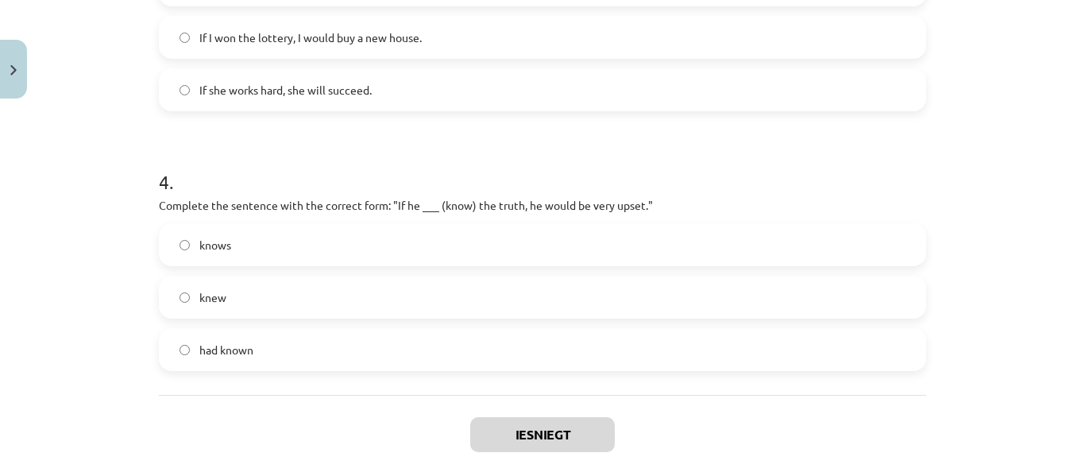
scroll to position [1032, 0]
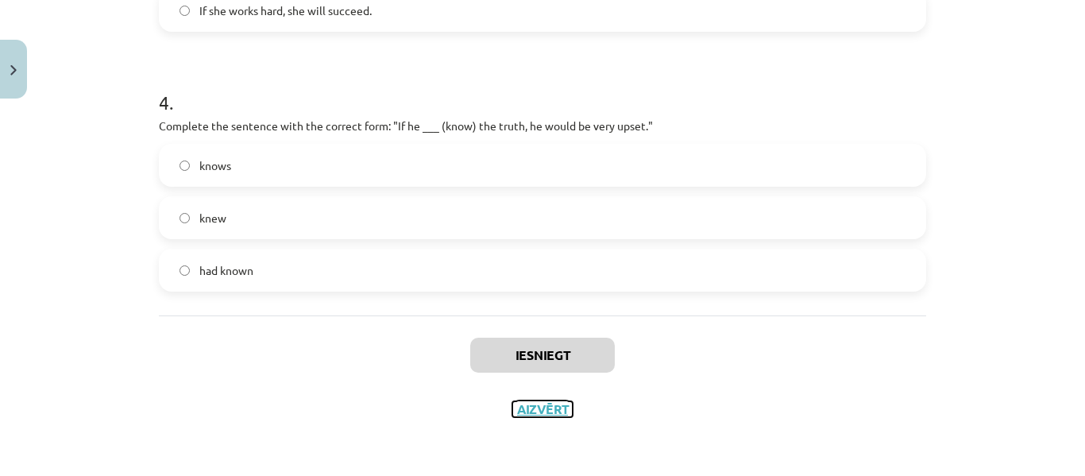
click at [535, 409] on button "Aizvērt" at bounding box center [542, 409] width 60 height 16
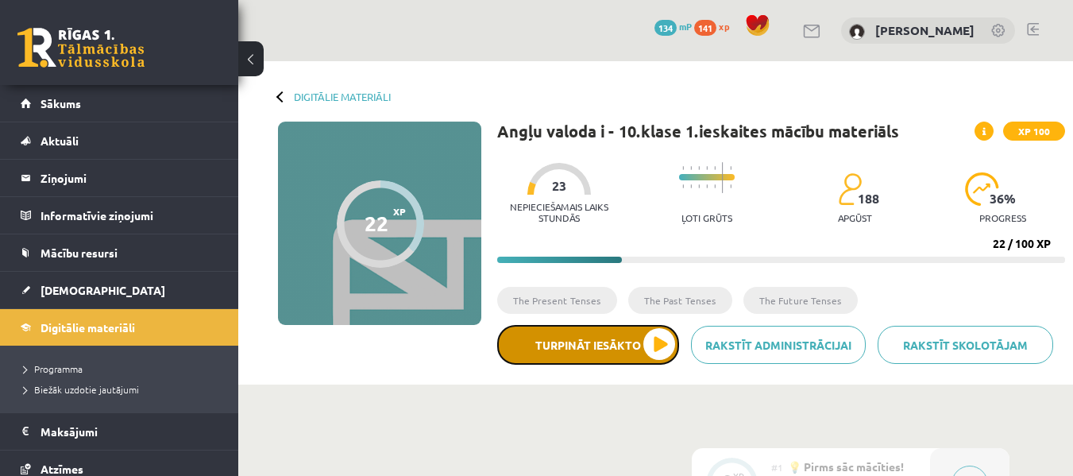
click at [602, 343] on button "Turpināt iesākto" at bounding box center [588, 345] width 182 height 40
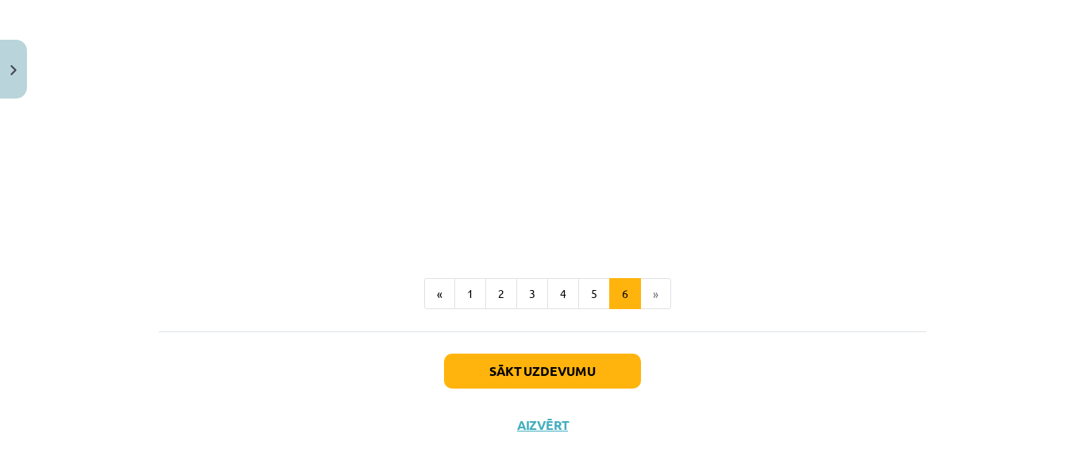
scroll to position [767, 0]
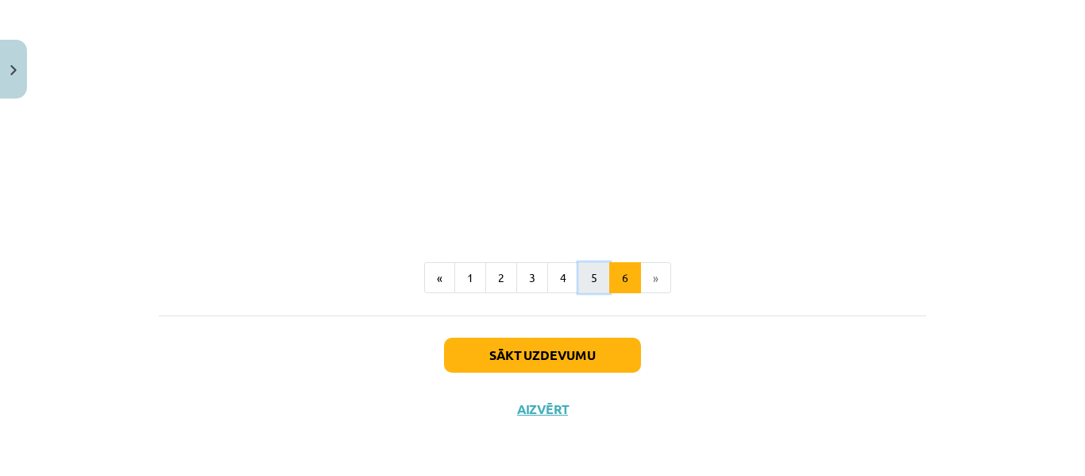
click at [587, 274] on button "5" at bounding box center [594, 278] width 32 height 32
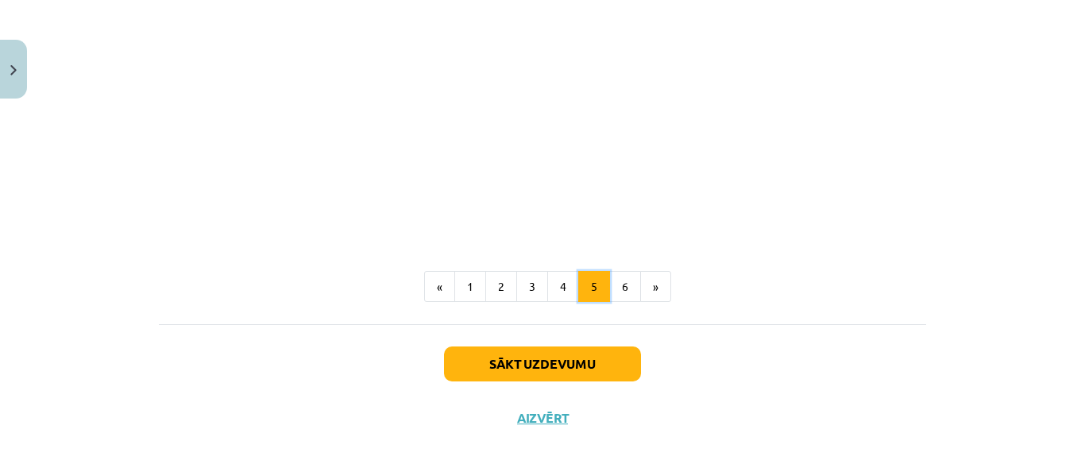
scroll to position [982, 0]
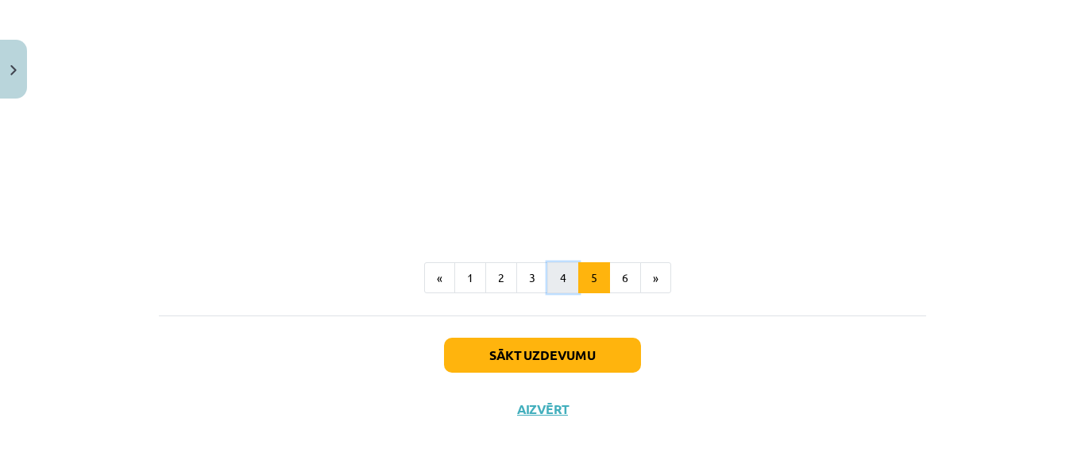
click at [557, 273] on button "4" at bounding box center [563, 278] width 32 height 32
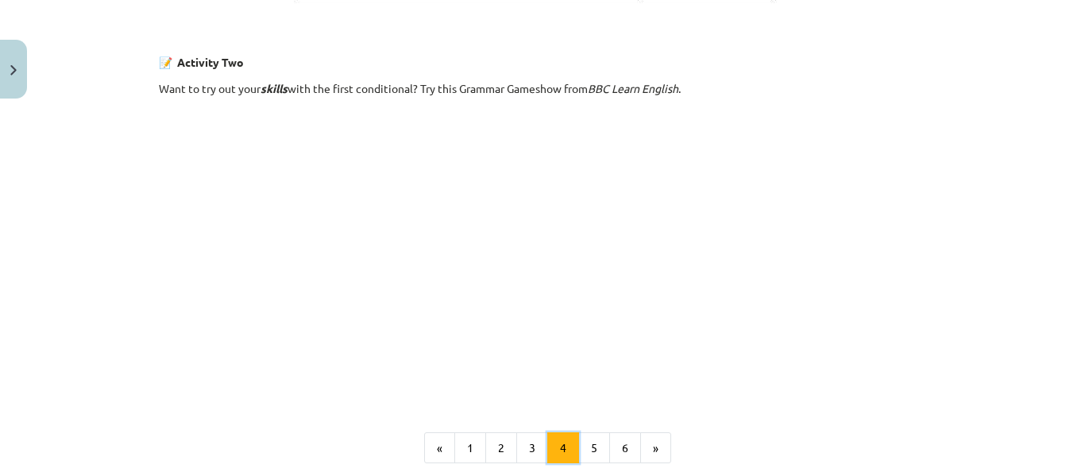
scroll to position [1171, 0]
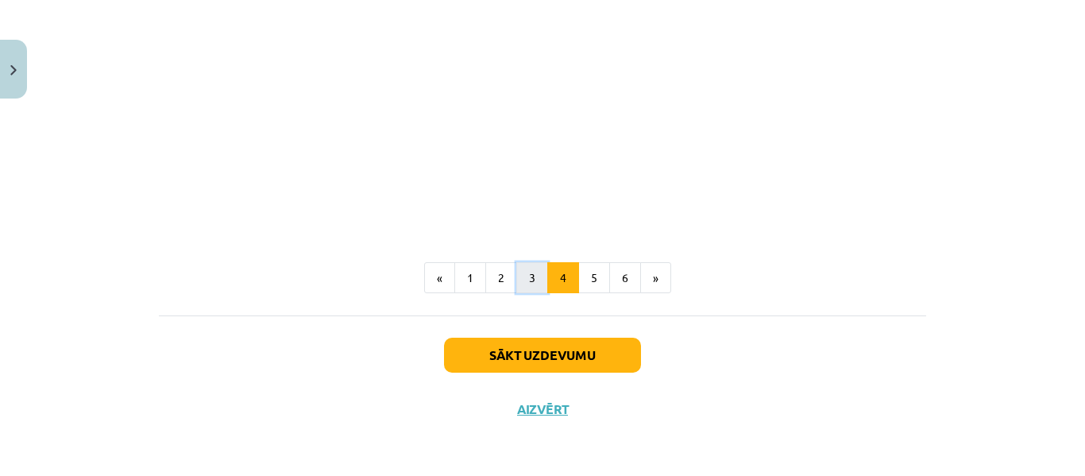
click at [524, 280] on button "3" at bounding box center [532, 278] width 32 height 32
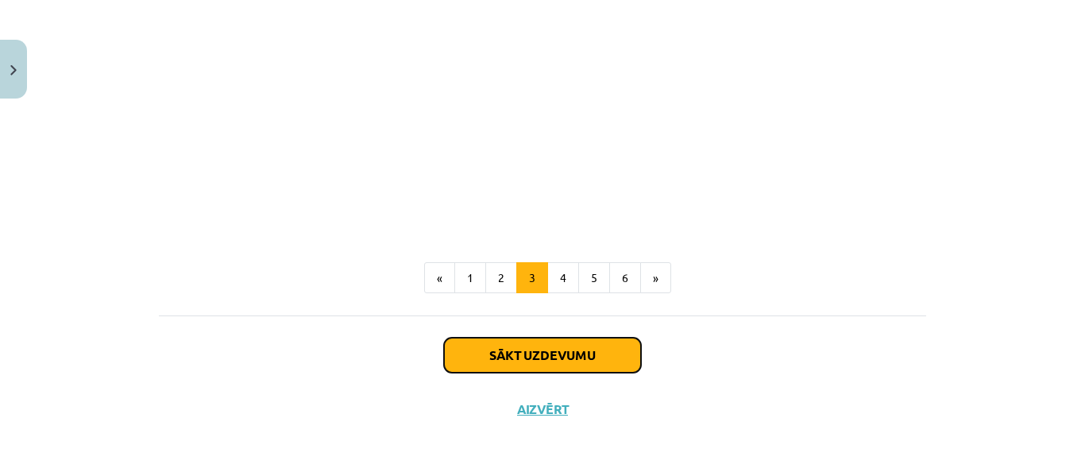
click at [530, 355] on button "Sākt uzdevumu" at bounding box center [542, 355] width 197 height 35
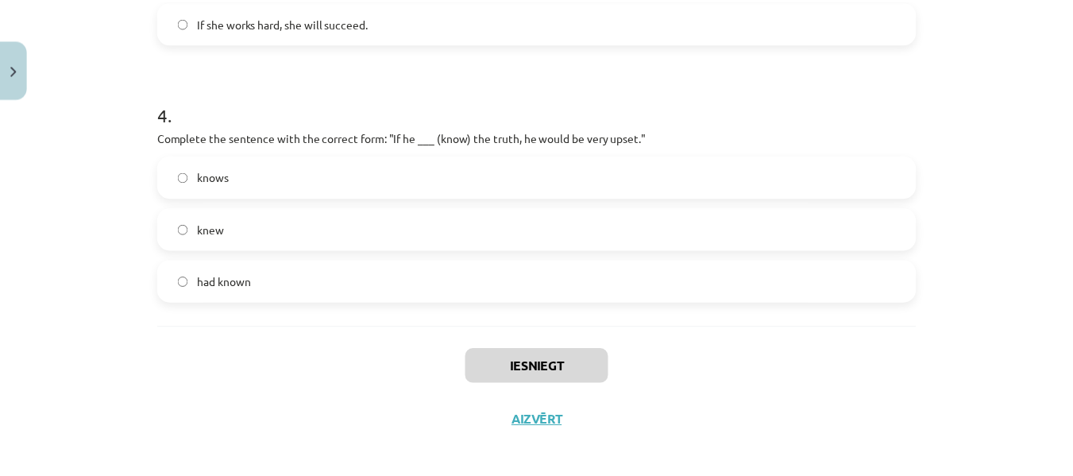
scroll to position [1032, 0]
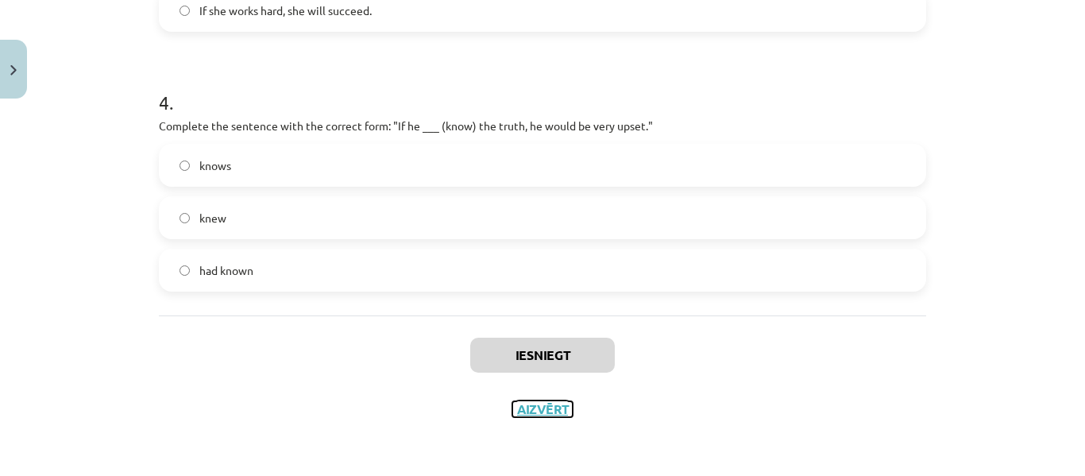
click at [528, 407] on button "Aizvērt" at bounding box center [542, 409] width 60 height 16
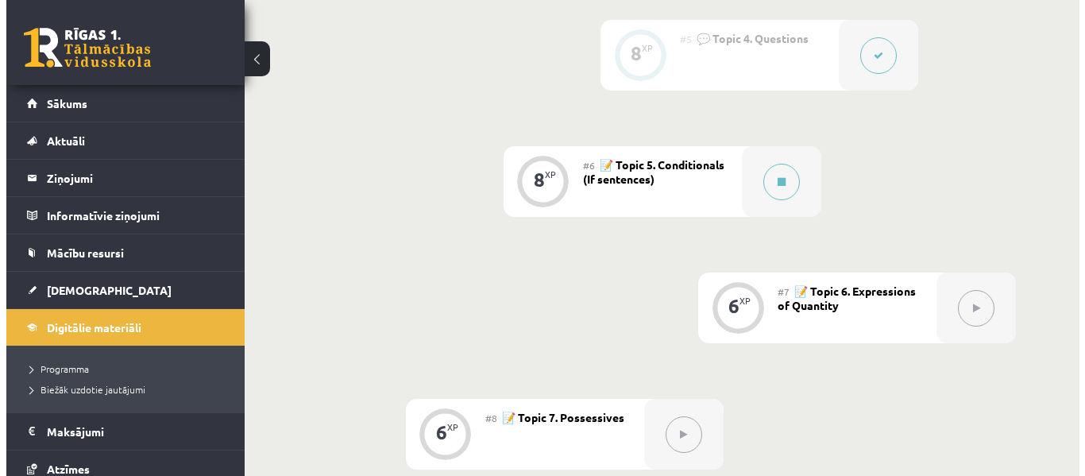
scroll to position [930, 0]
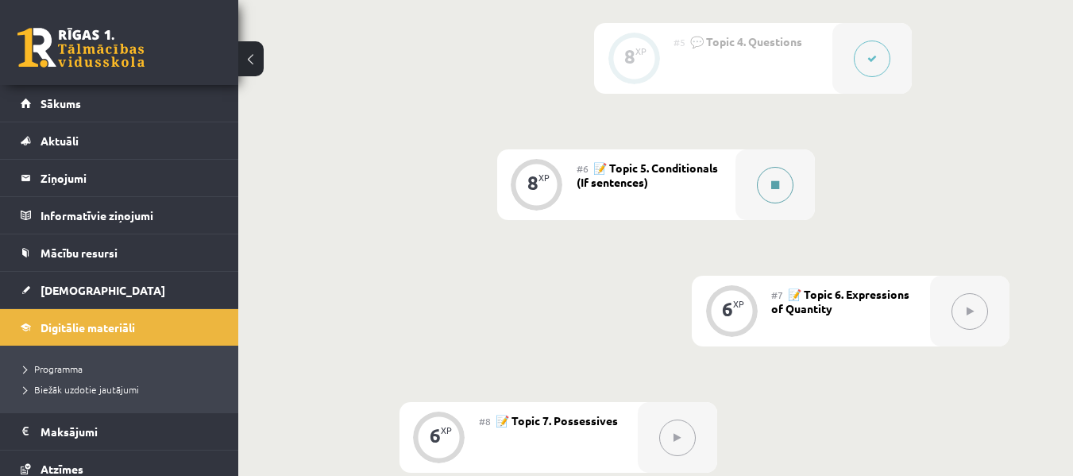
click at [772, 183] on icon at bounding box center [775, 185] width 8 height 10
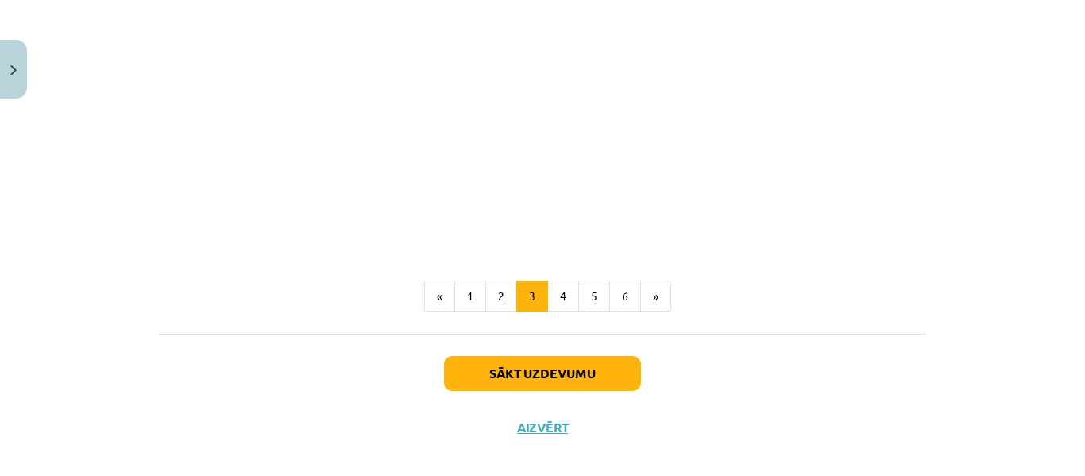
scroll to position [820, 0]
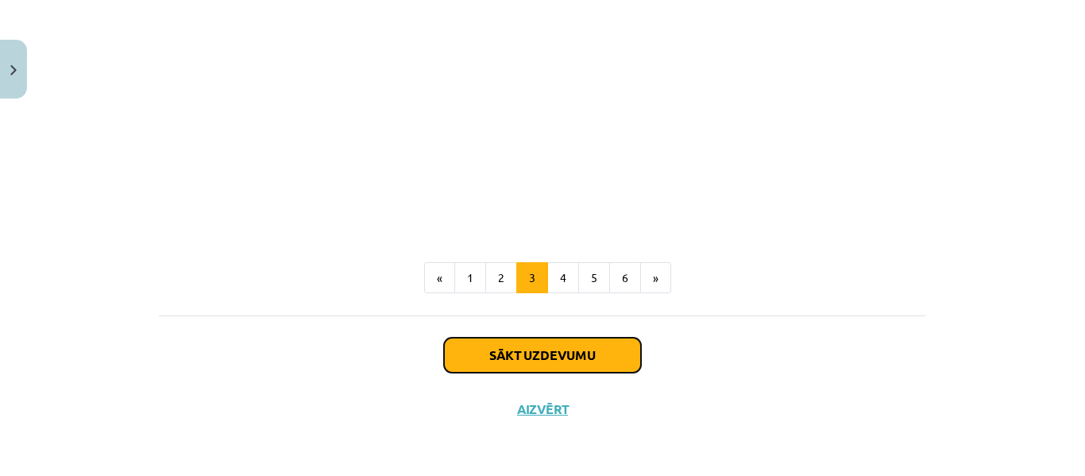
click at [523, 353] on button "Sākt uzdevumu" at bounding box center [542, 355] width 197 height 35
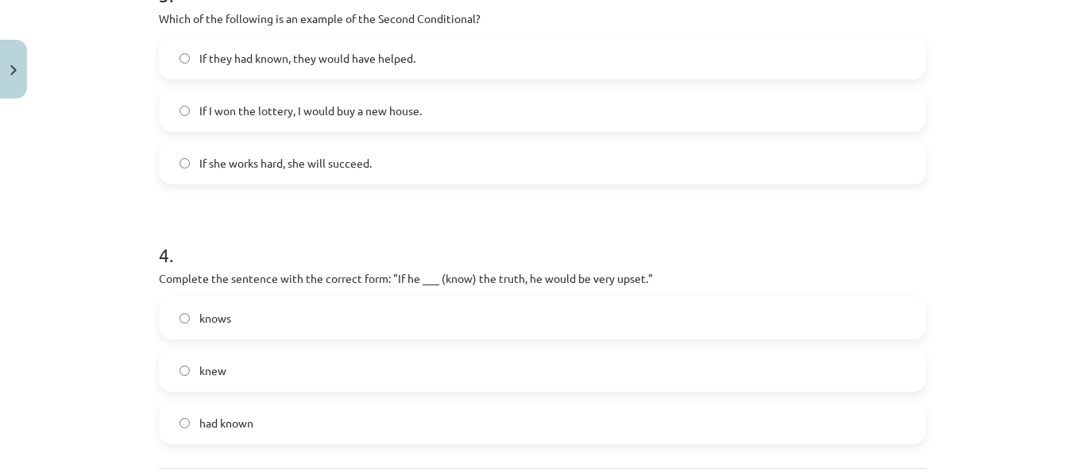
scroll to position [993, 0]
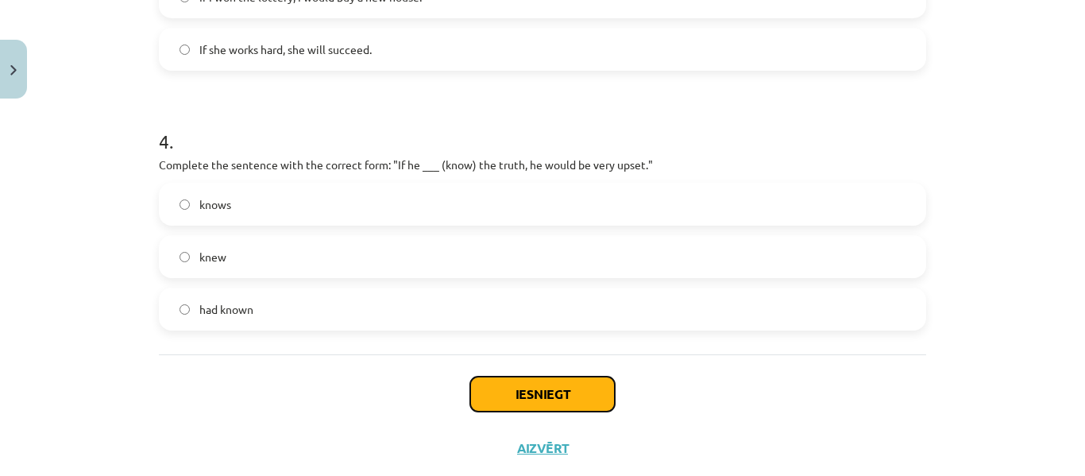
click at [543, 382] on button "Iesniegt" at bounding box center [542, 393] width 145 height 35
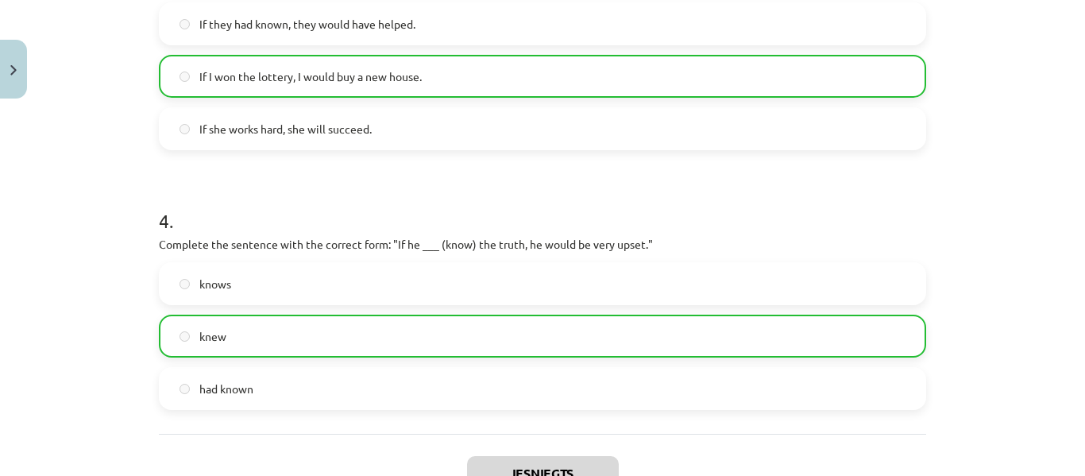
scroll to position [1072, 0]
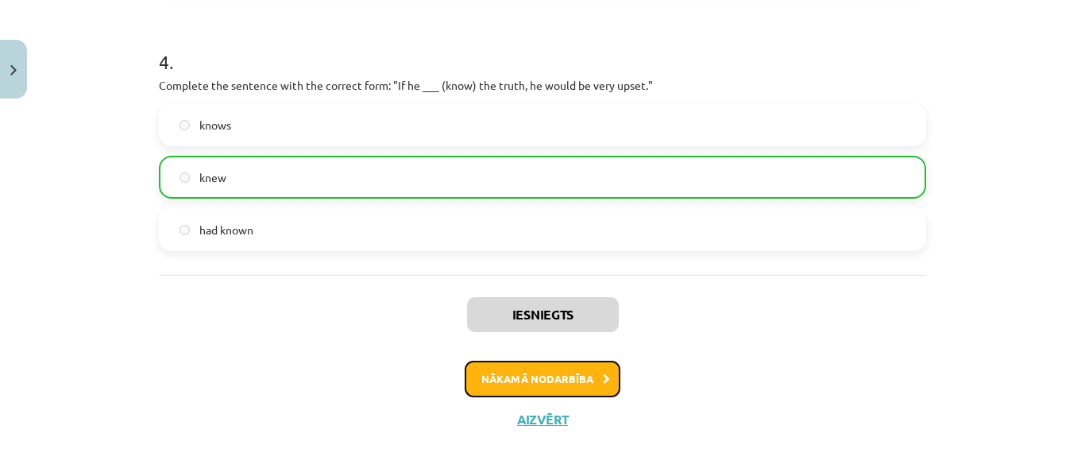
click at [554, 376] on button "Nākamā nodarbība" at bounding box center [543, 379] width 156 height 37
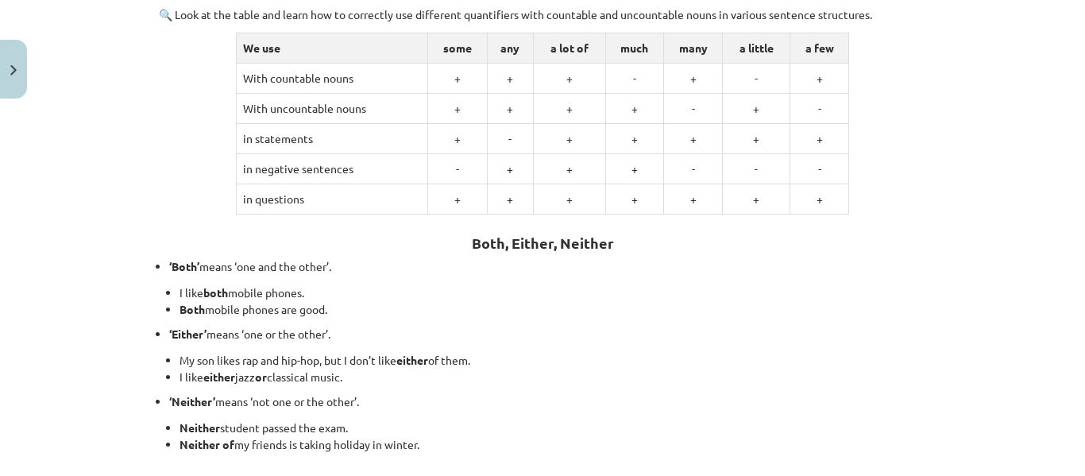
scroll to position [357, 0]
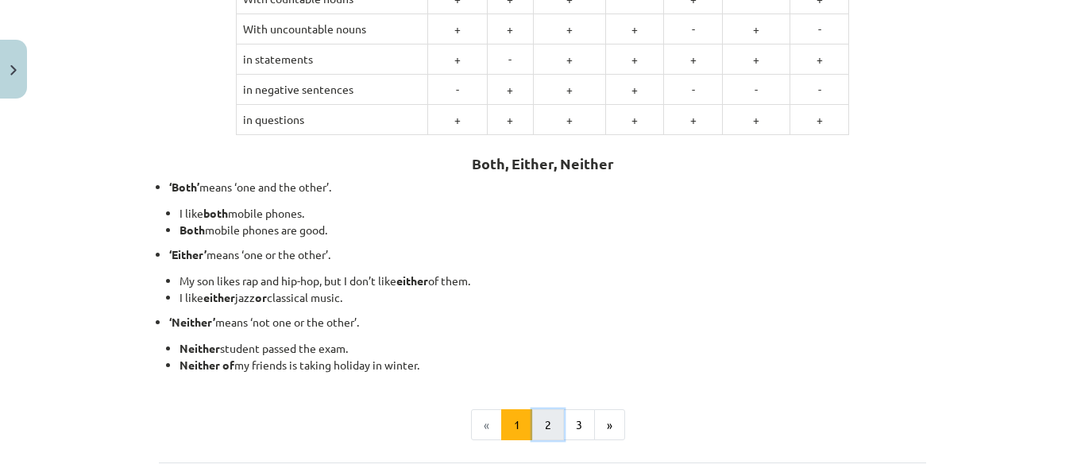
click at [542, 427] on button "2" at bounding box center [548, 425] width 32 height 32
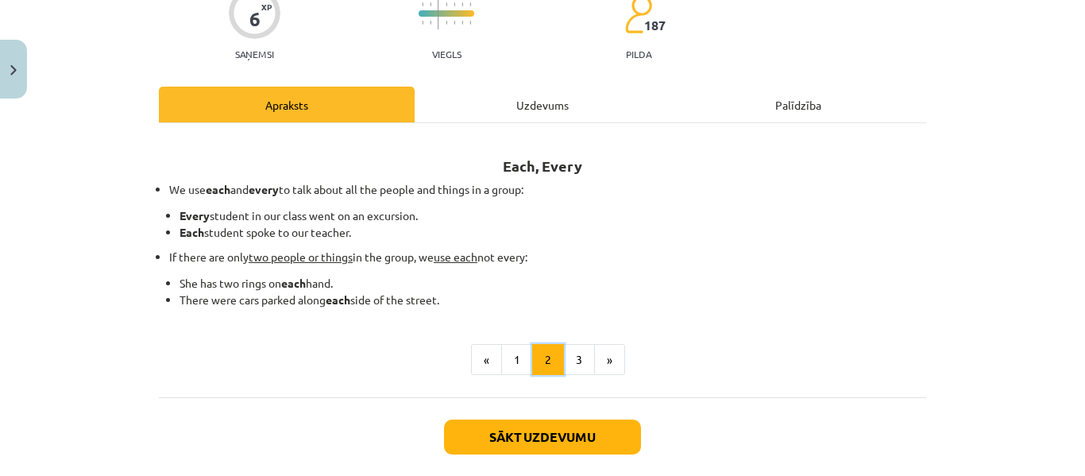
scroll to position [159, 0]
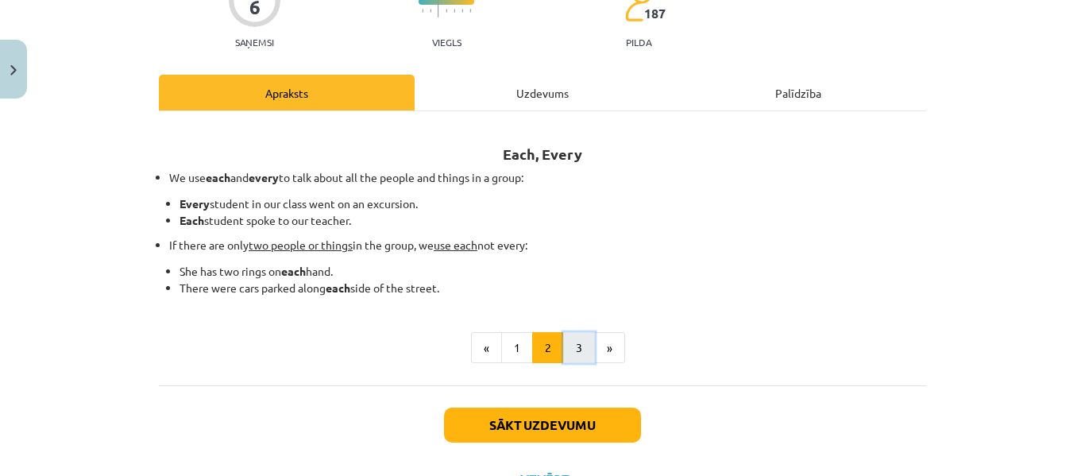
click at [574, 343] on button "3" at bounding box center [579, 348] width 32 height 32
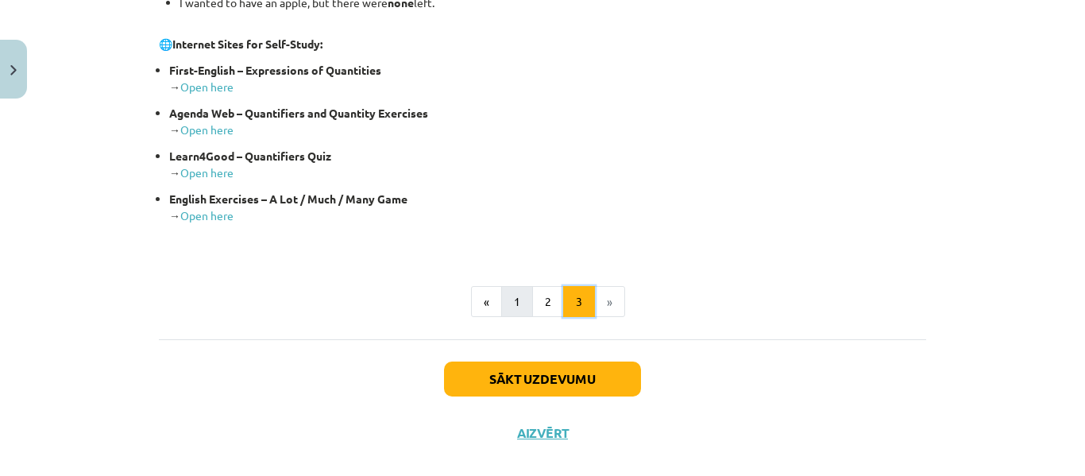
scroll to position [467, 0]
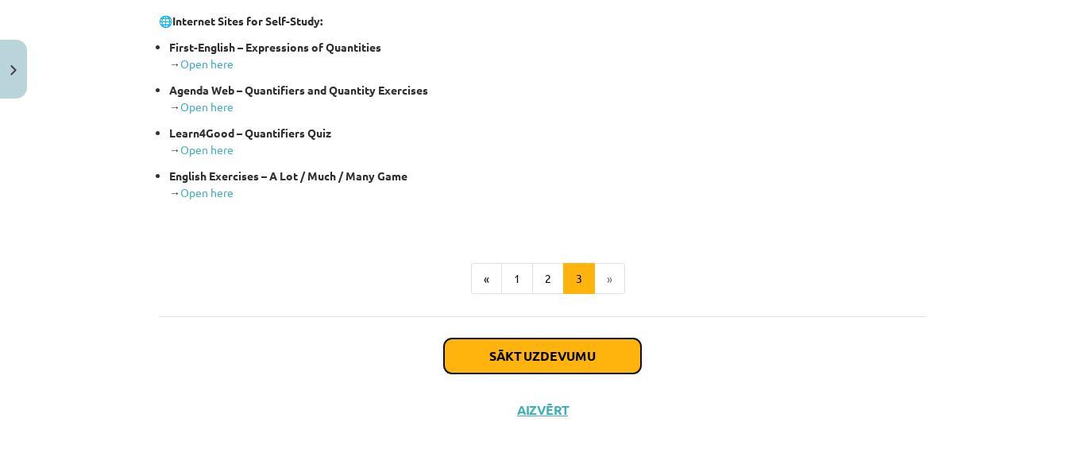
click at [533, 357] on button "Sākt uzdevumu" at bounding box center [542, 355] width 197 height 35
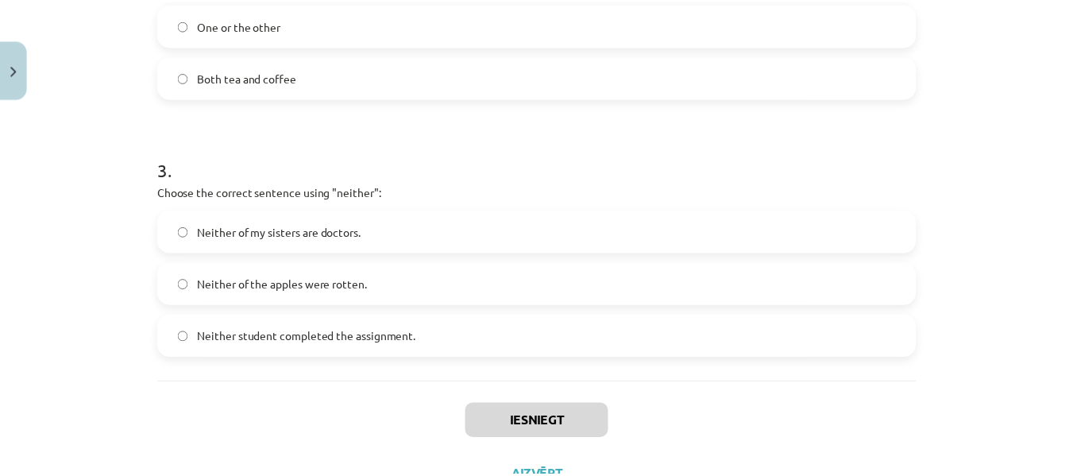
scroll to position [789, 0]
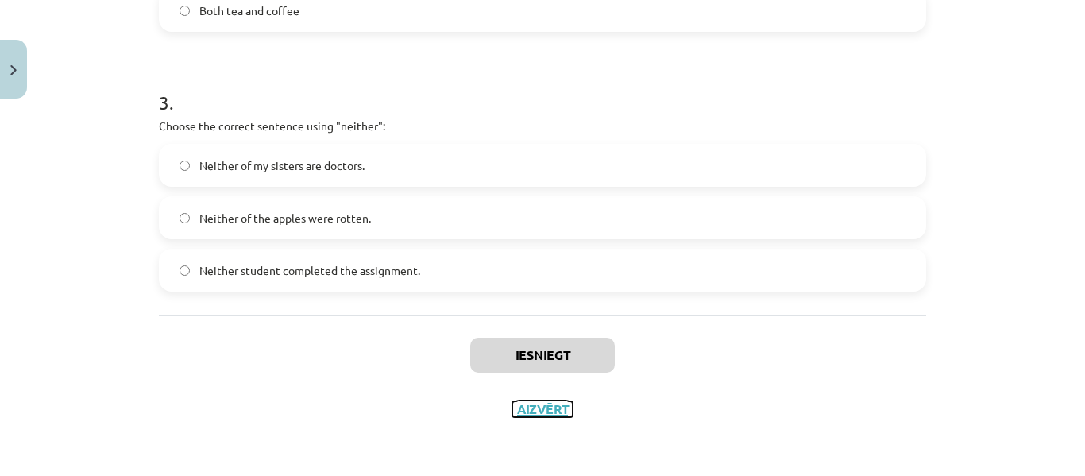
click at [535, 409] on button "Aizvērt" at bounding box center [542, 409] width 60 height 16
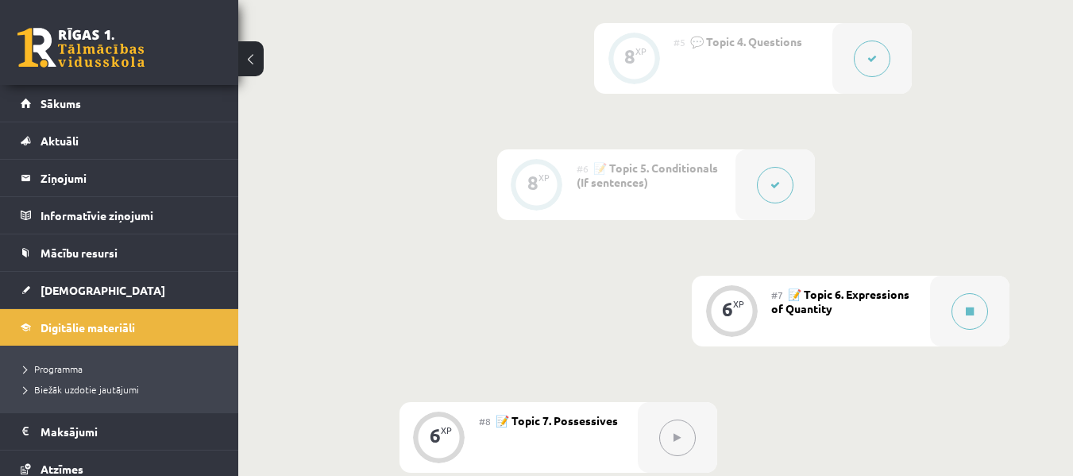
click at [748, 319] on div "6 XP" at bounding box center [732, 309] width 48 height 48
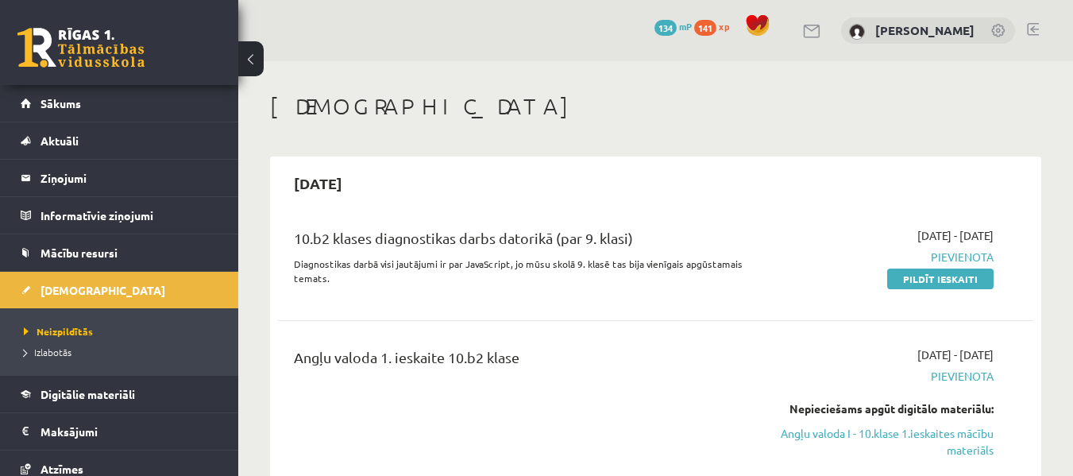
scroll to position [79, 0]
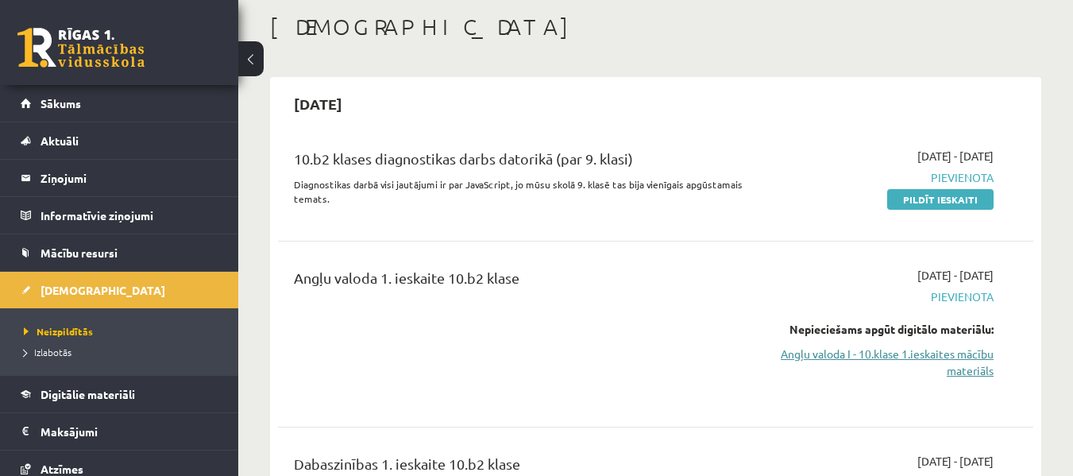
click at [889, 349] on link "Angļu valoda I - 10.klase 1.ieskaites mācību materiāls" at bounding box center [885, 362] width 218 height 33
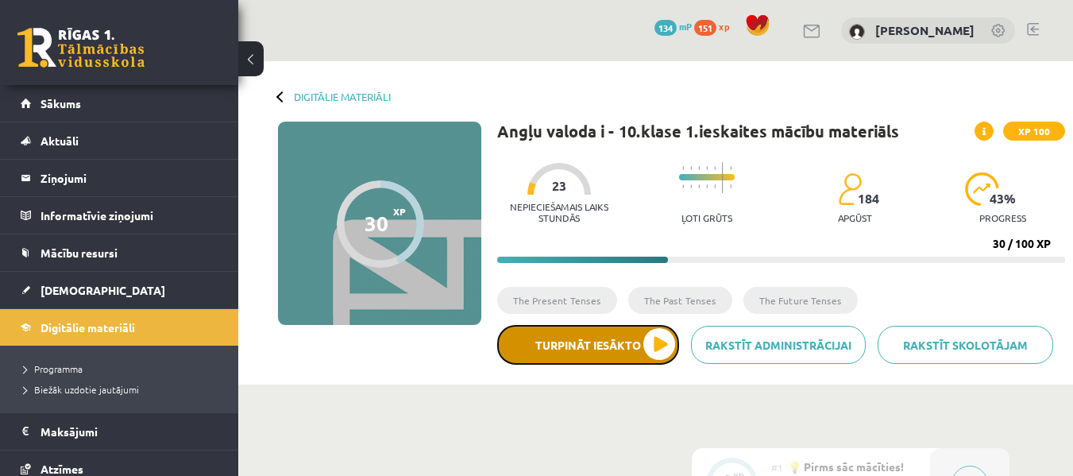
click at [663, 350] on button "Turpināt iesākto" at bounding box center [588, 345] width 182 height 40
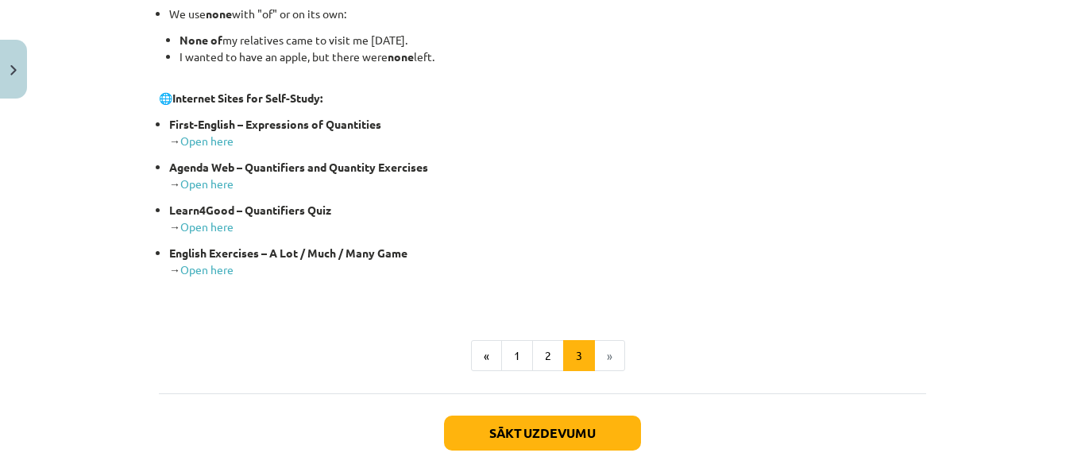
scroll to position [468, 0]
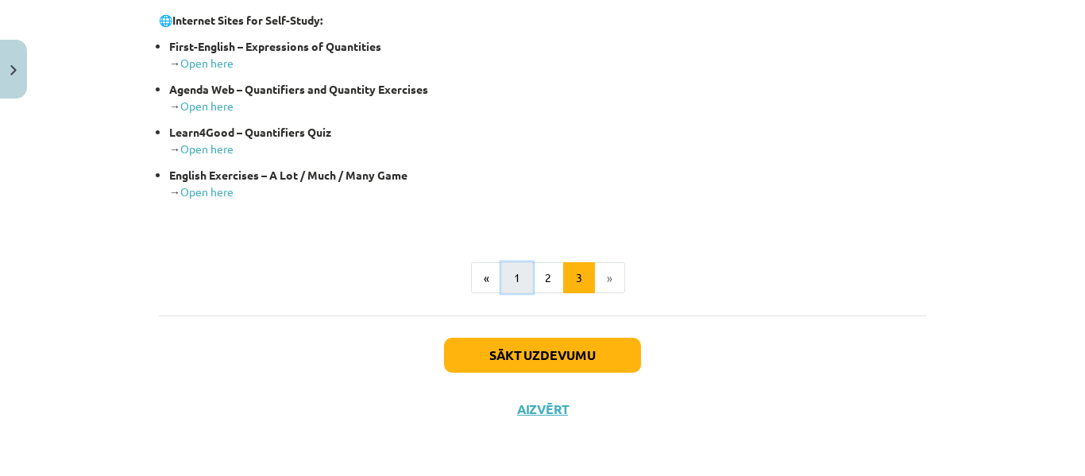
click at [513, 272] on button "1" at bounding box center [517, 278] width 32 height 32
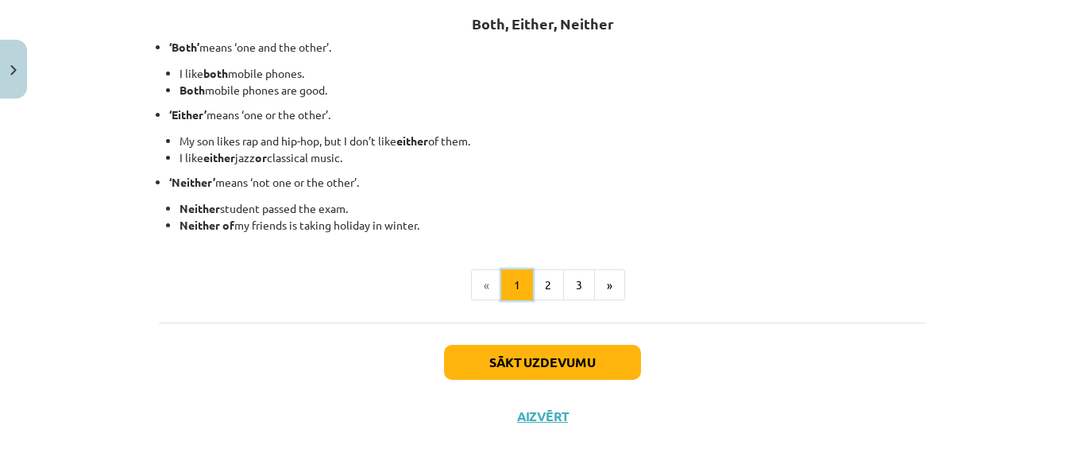
scroll to position [504, 0]
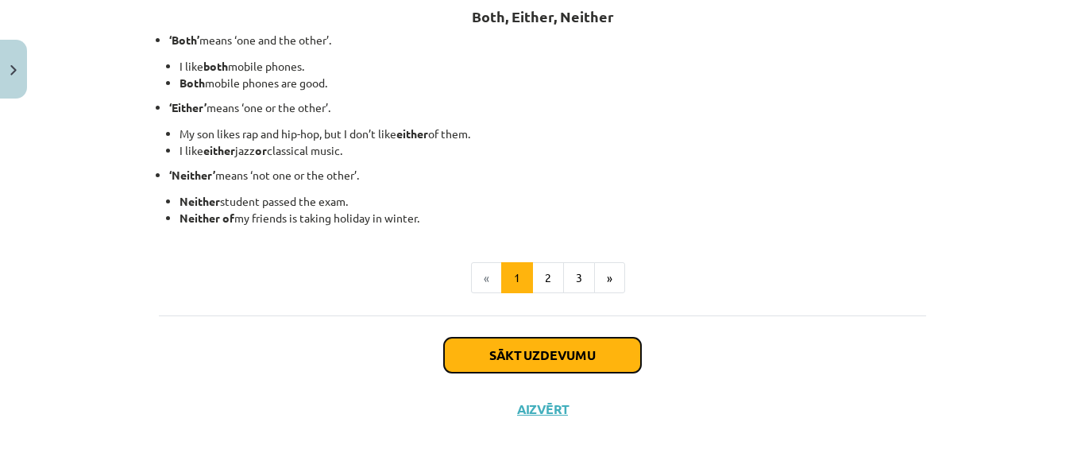
click at [539, 358] on button "Sākt uzdevumu" at bounding box center [542, 355] width 197 height 35
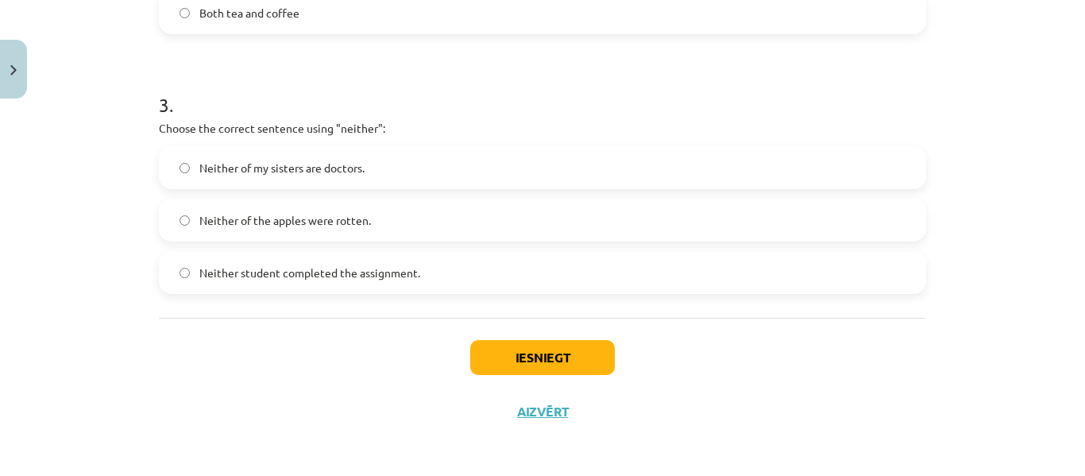
scroll to position [789, 0]
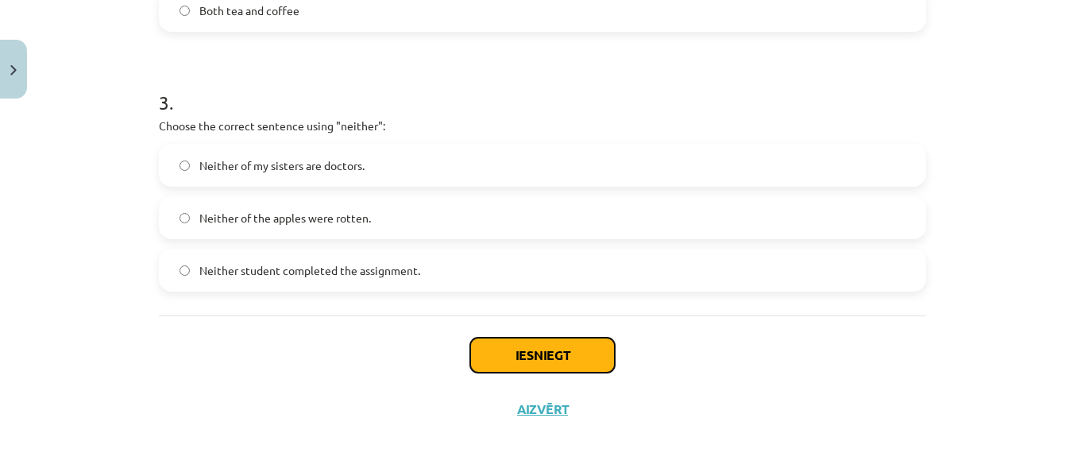
click at [521, 356] on button "Iesniegt" at bounding box center [542, 355] width 145 height 35
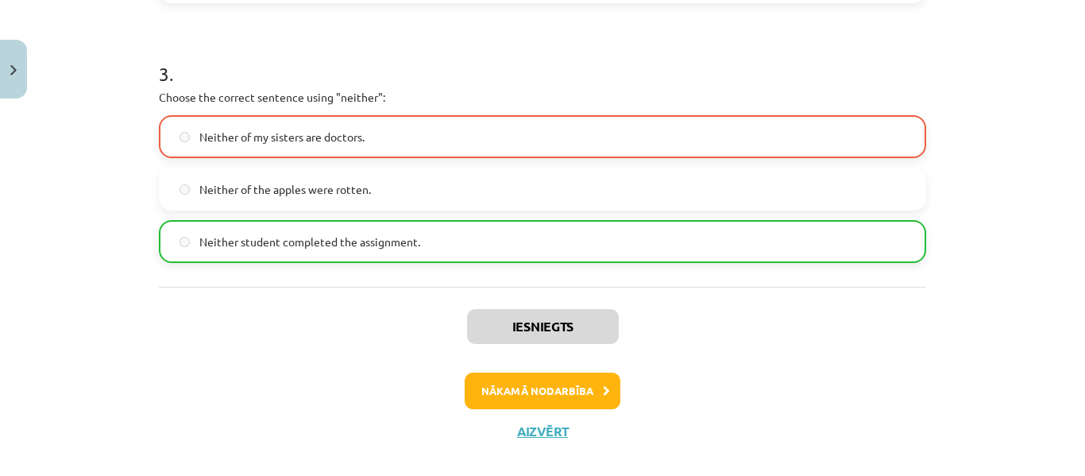
scroll to position [840, 0]
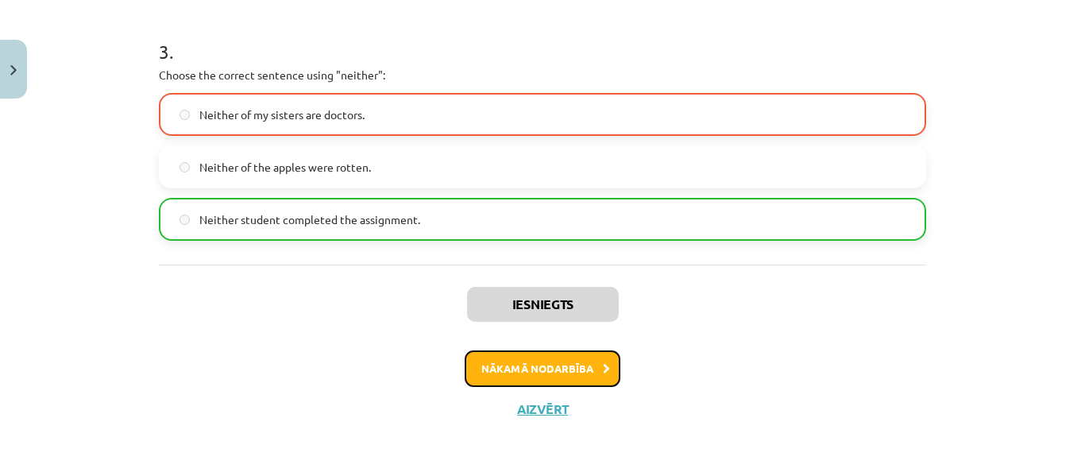
click at [537, 367] on button "Nākamā nodarbība" at bounding box center [543, 368] width 156 height 37
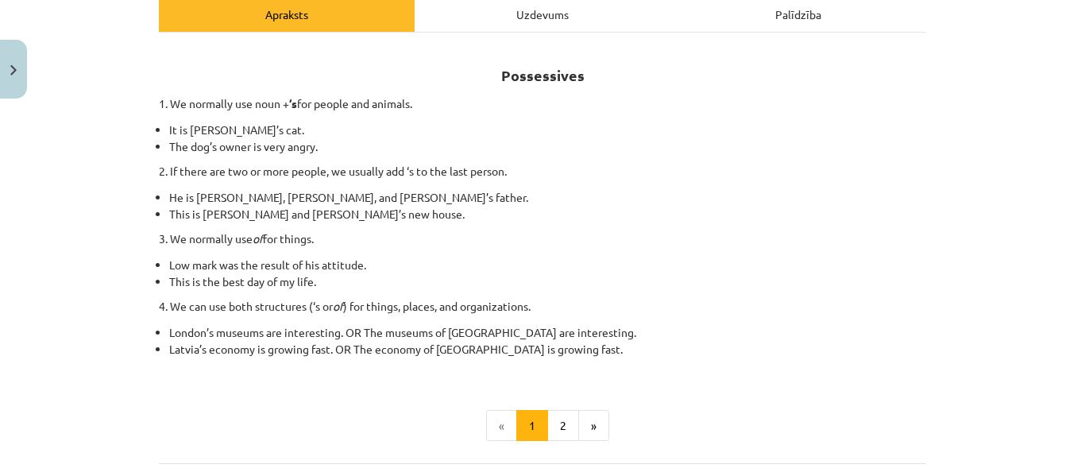
scroll to position [238, 0]
click at [554, 428] on button "2" at bounding box center [563, 425] width 32 height 32
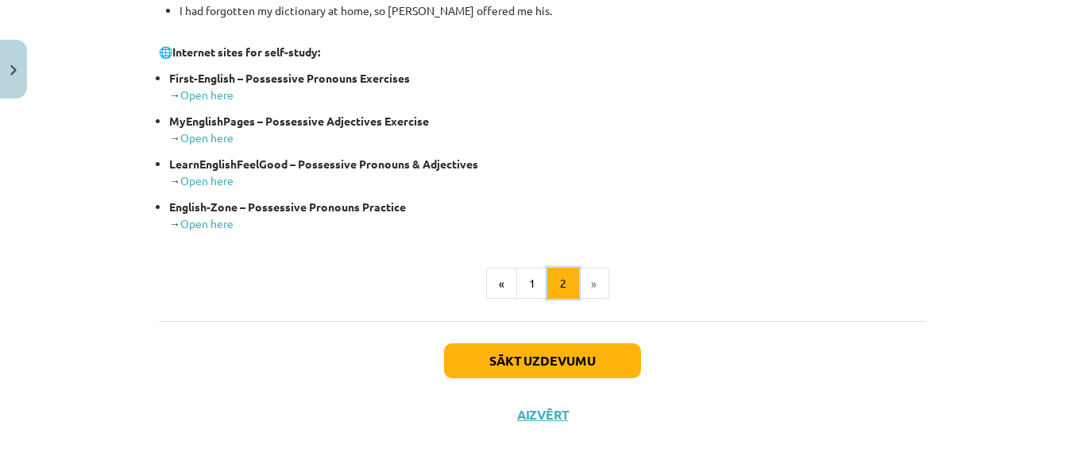
scroll to position [740, 0]
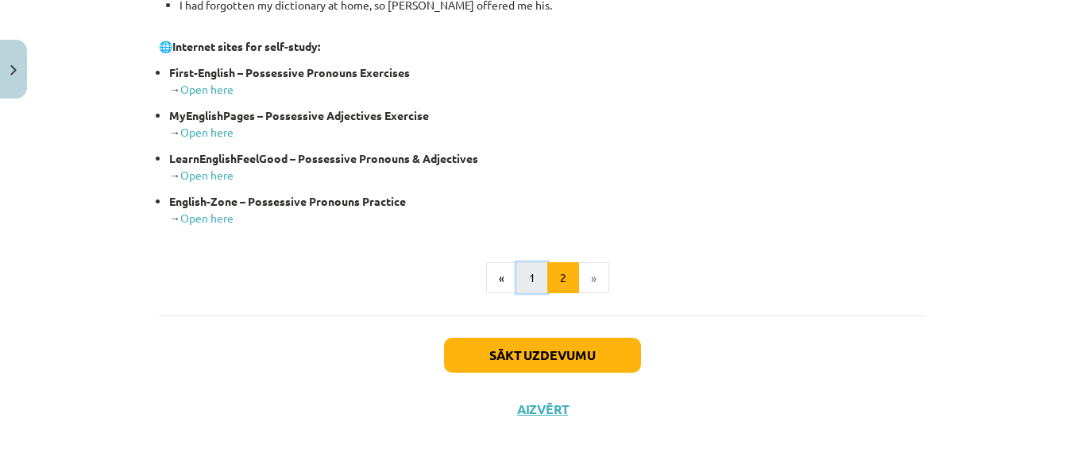
click at [528, 276] on button "1" at bounding box center [532, 278] width 32 height 32
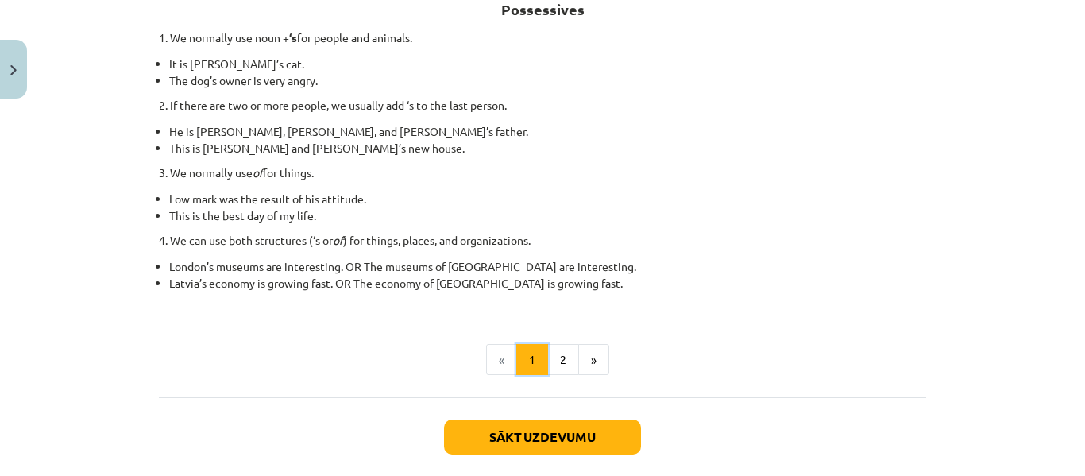
scroll to position [284, 0]
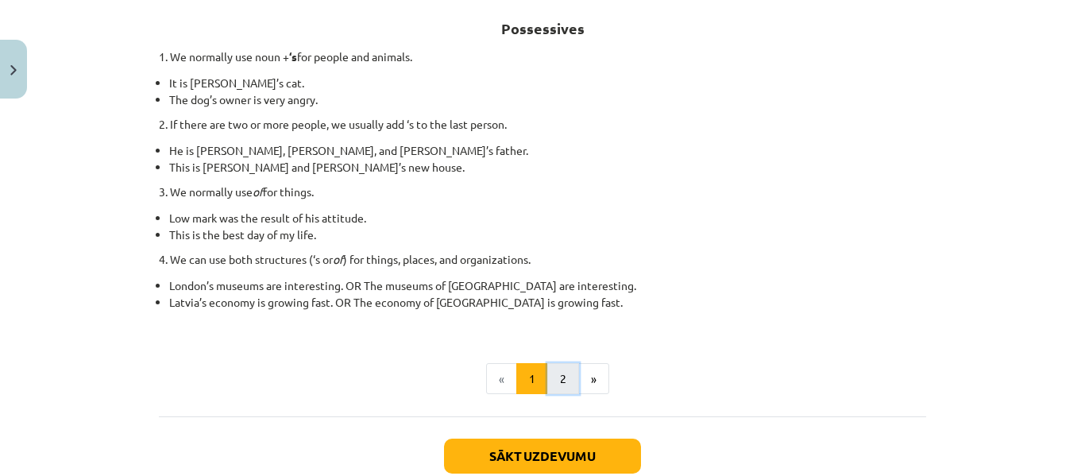
click at [556, 374] on button "2" at bounding box center [563, 379] width 32 height 32
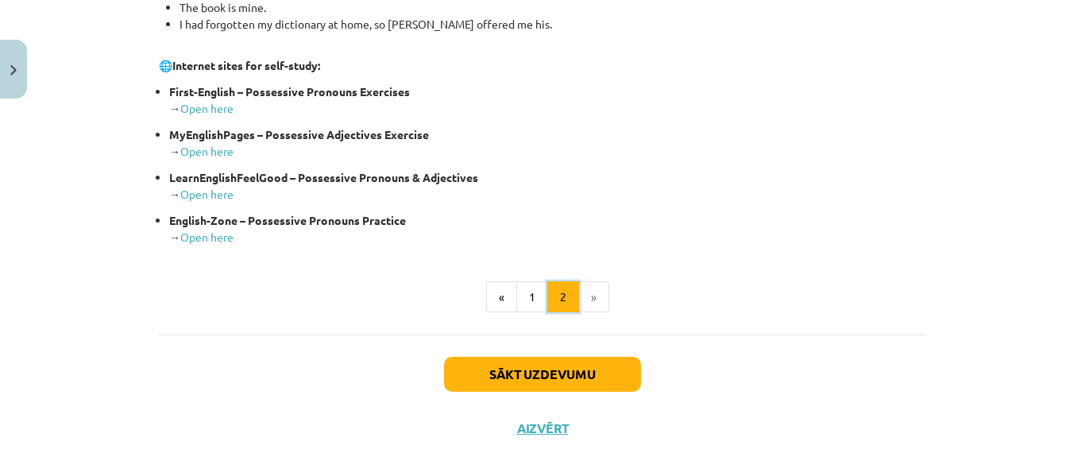
scroll to position [740, 0]
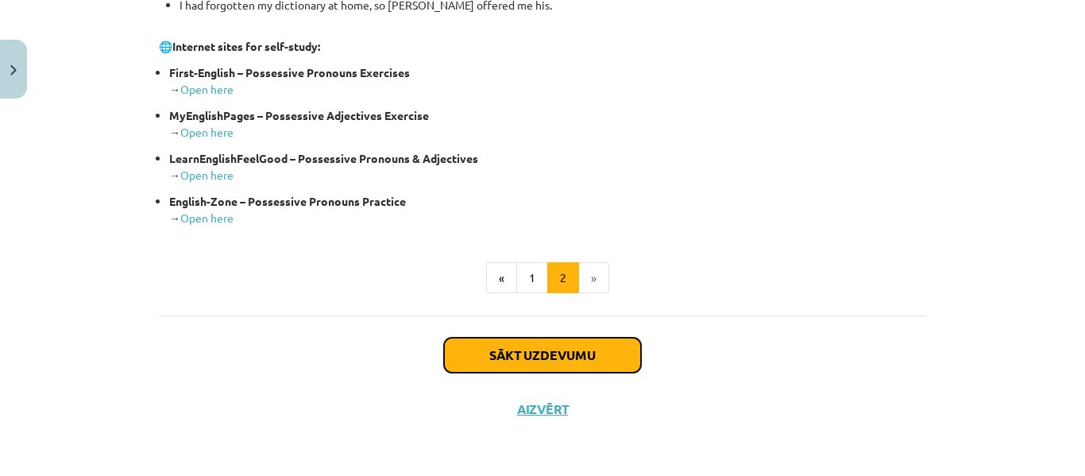
click at [558, 348] on button "Sākt uzdevumu" at bounding box center [542, 355] width 197 height 35
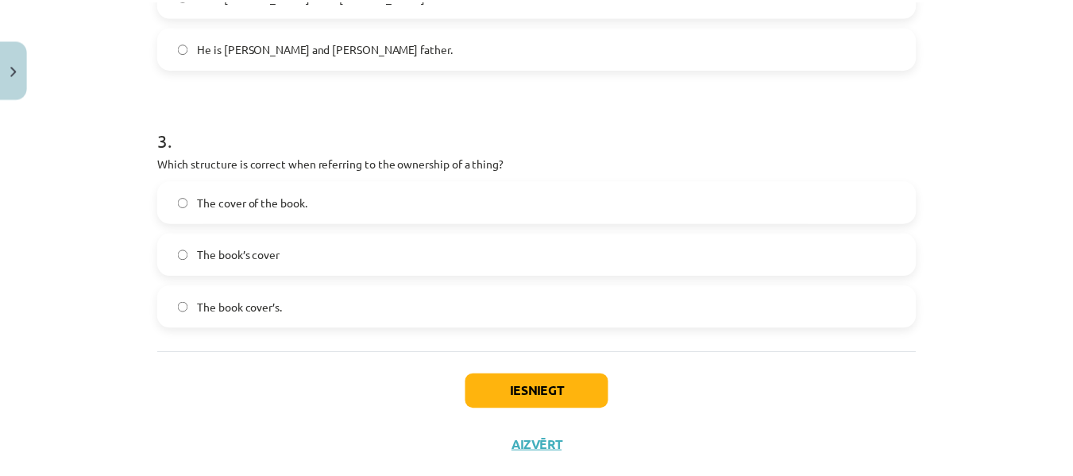
scroll to position [772, 0]
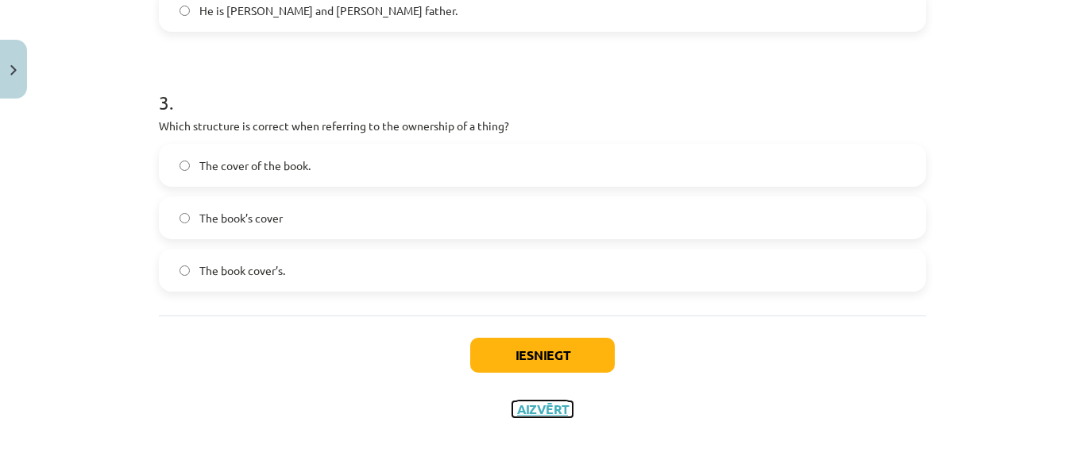
click at [530, 409] on button "Aizvērt" at bounding box center [542, 409] width 60 height 16
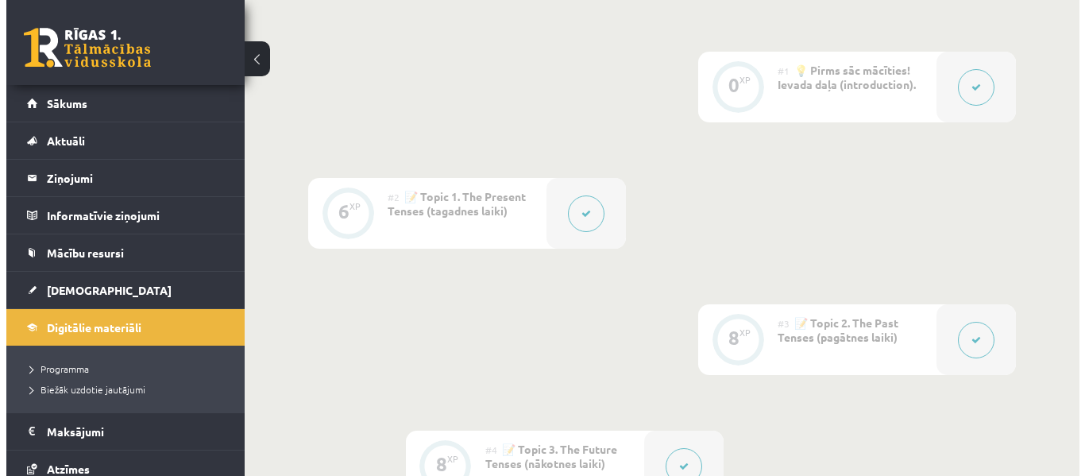
scroll to position [159, 0]
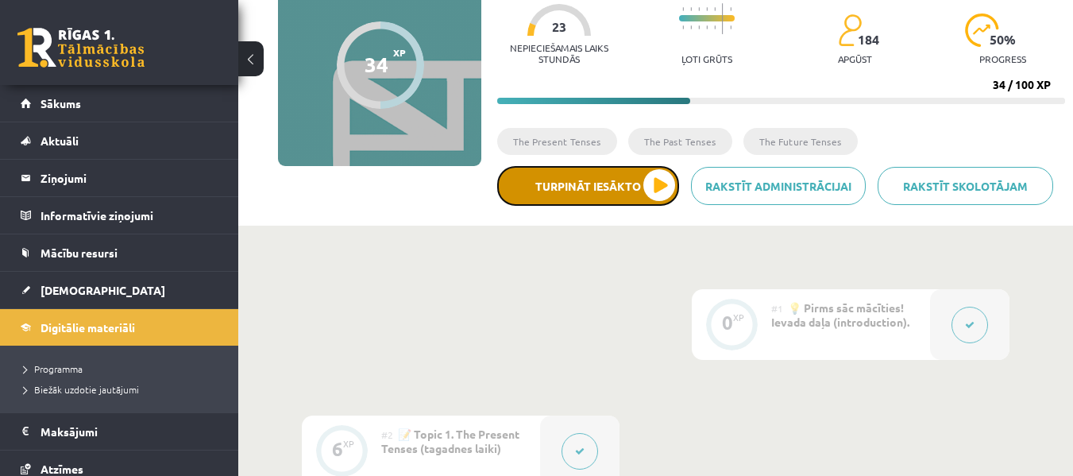
click at [657, 183] on button "Turpināt iesākto" at bounding box center [588, 186] width 182 height 40
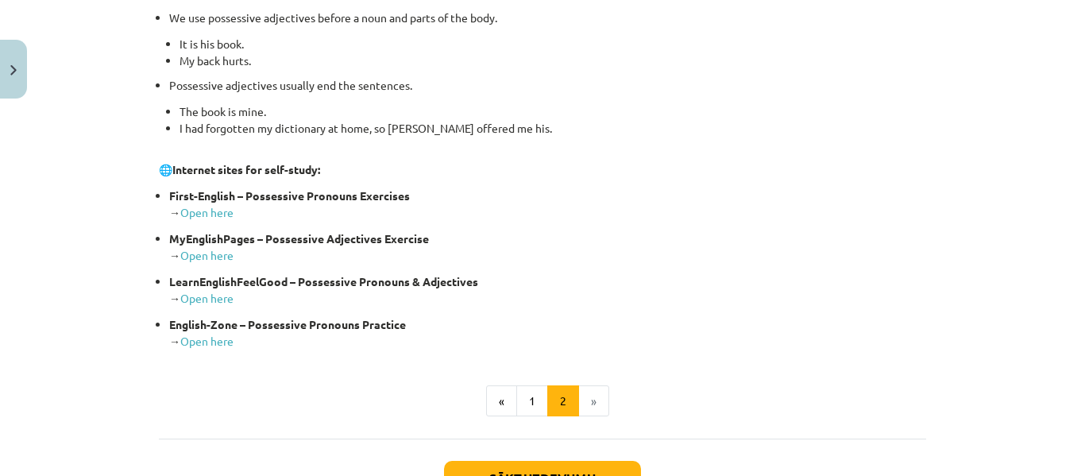
scroll to position [635, 0]
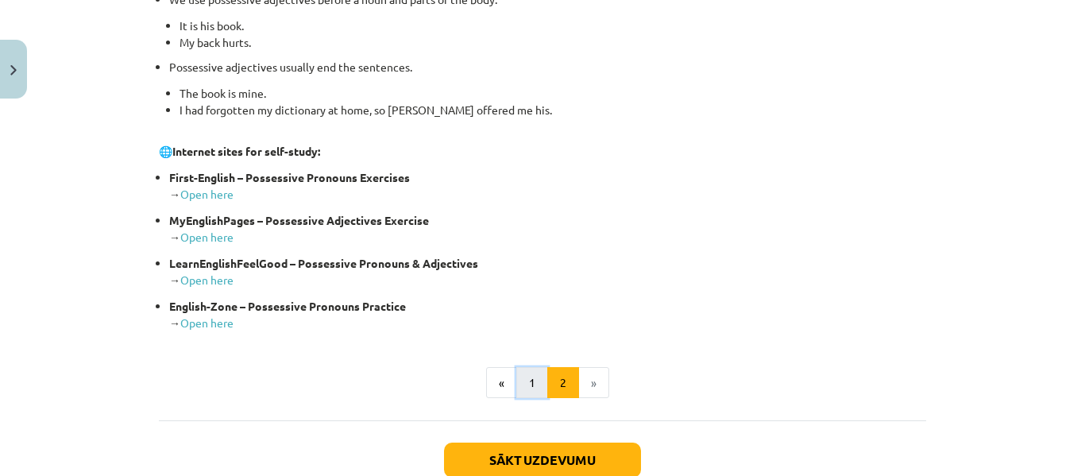
click at [527, 380] on button "1" at bounding box center [532, 383] width 32 height 32
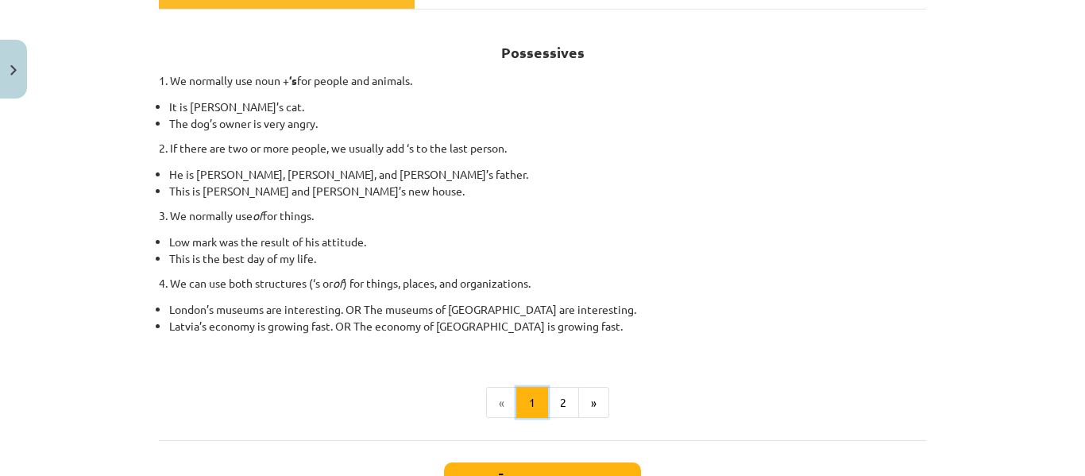
scroll to position [284, 0]
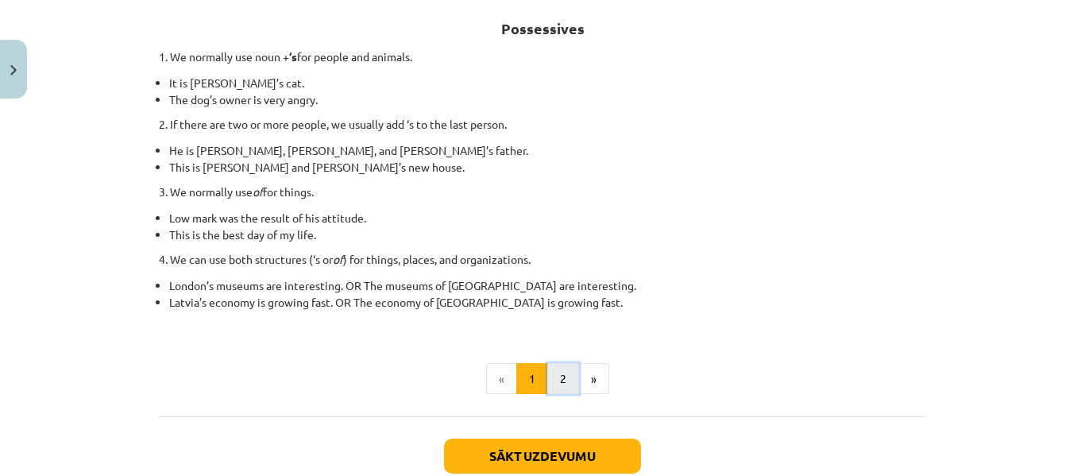
click at [554, 379] on button "2" at bounding box center [563, 379] width 32 height 32
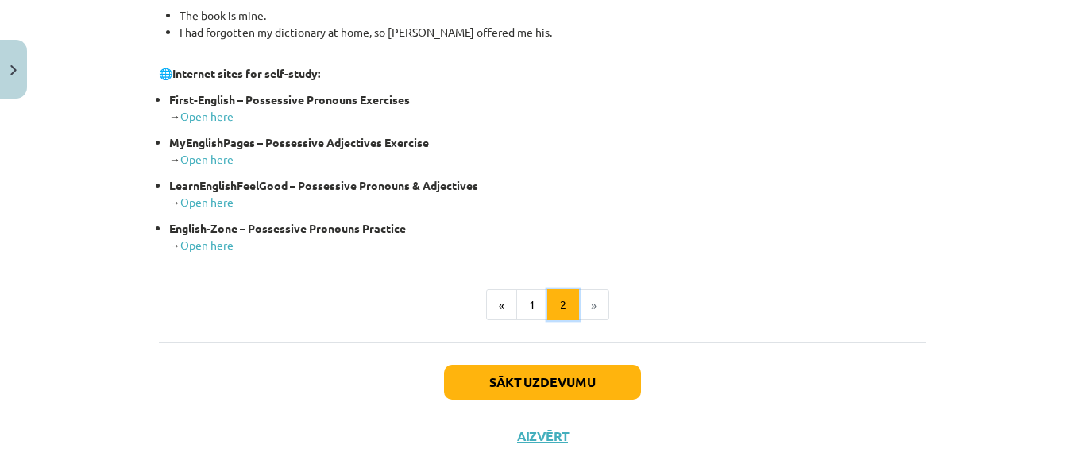
scroll to position [740, 0]
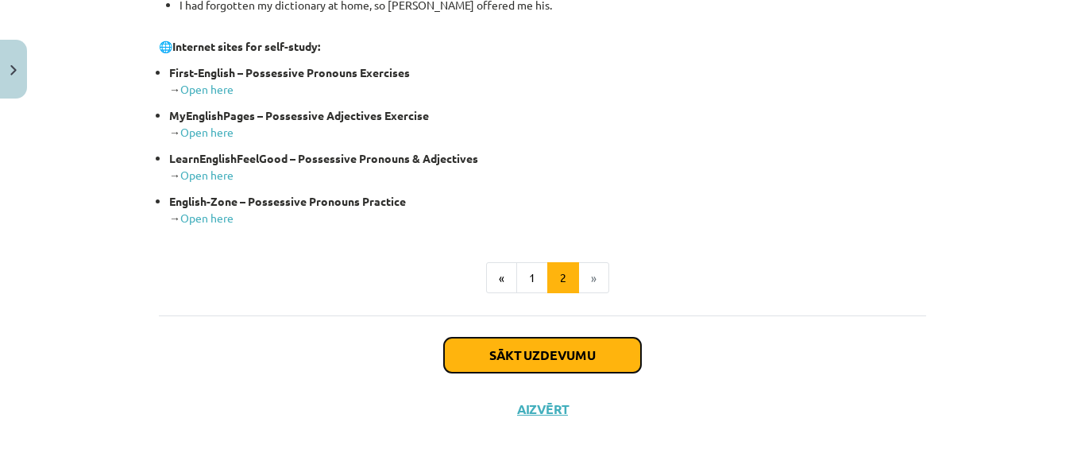
click at [544, 350] on button "Sākt uzdevumu" at bounding box center [542, 355] width 197 height 35
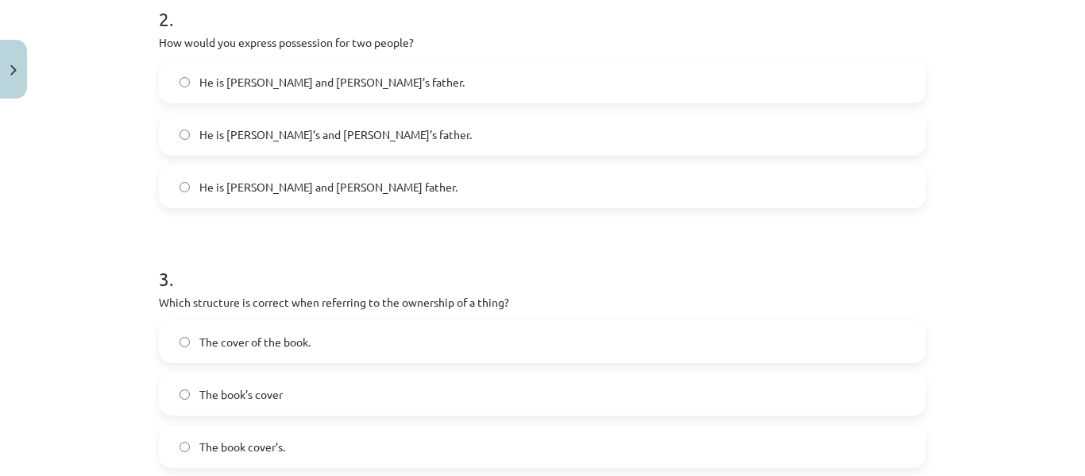
scroll to position [675, 0]
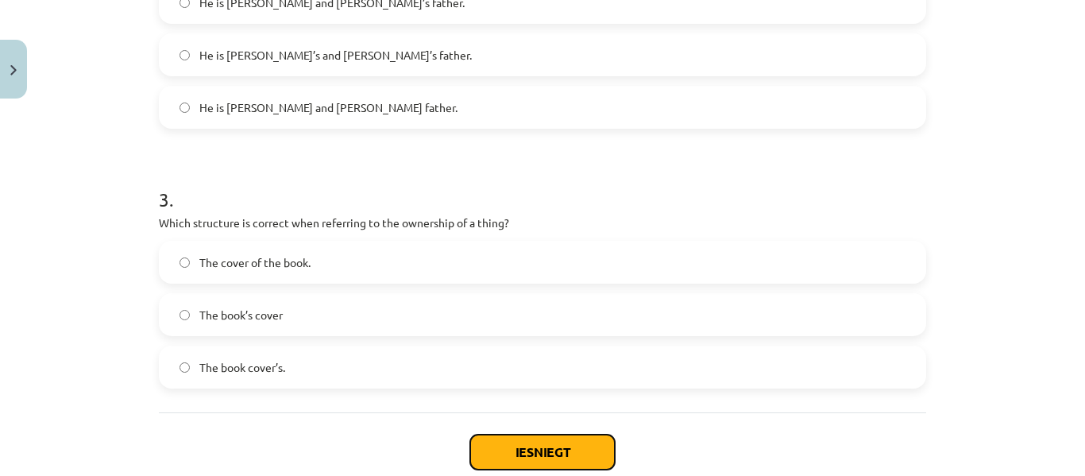
click at [516, 450] on button "Iesniegt" at bounding box center [542, 451] width 145 height 35
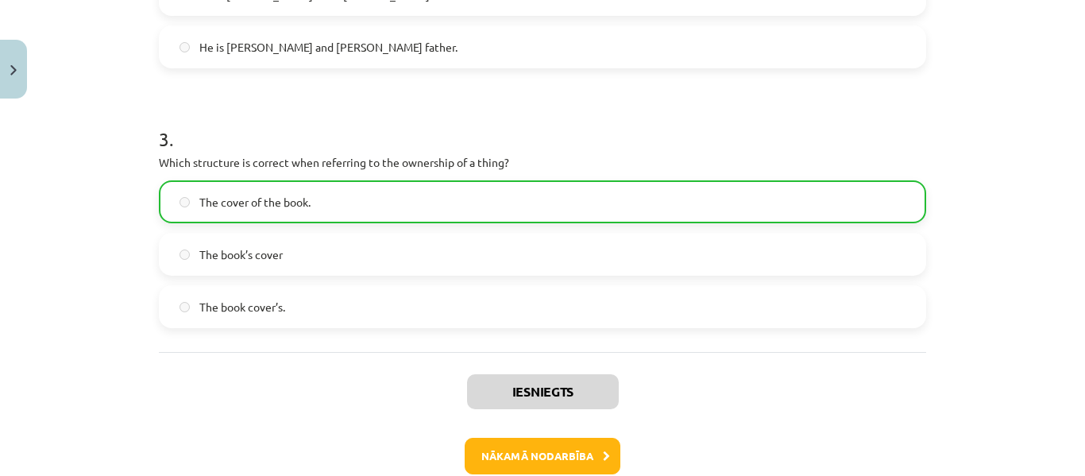
scroll to position [823, 0]
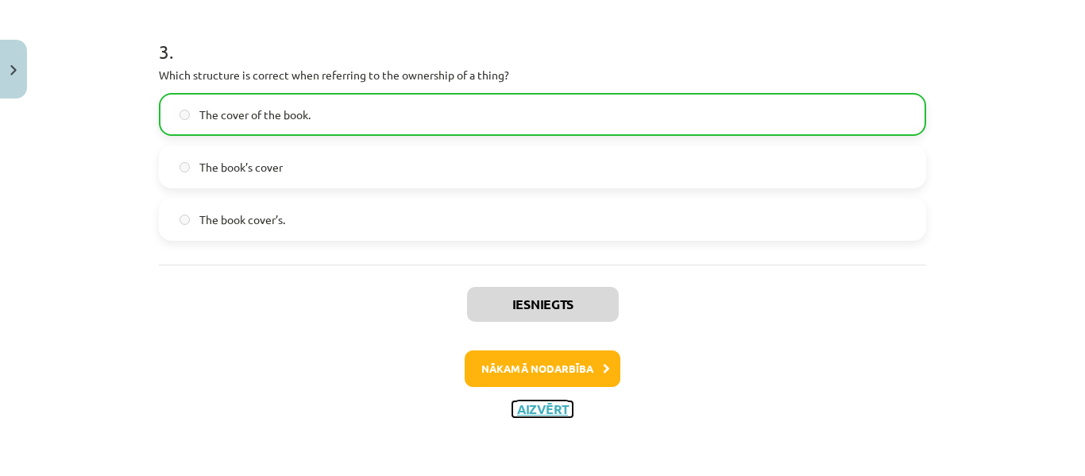
click at [540, 409] on button "Aizvērt" at bounding box center [542, 409] width 60 height 16
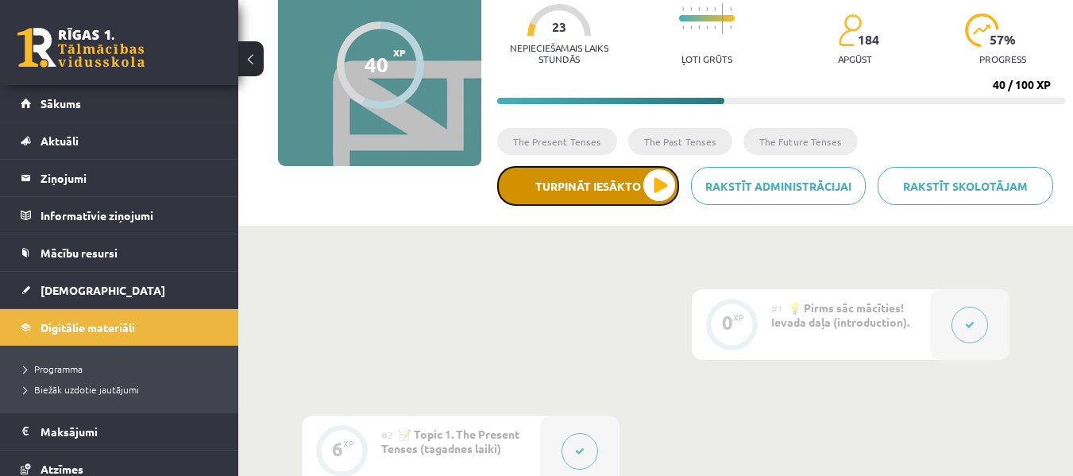
click at [660, 181] on button "Turpināt iesākto" at bounding box center [588, 186] width 182 height 40
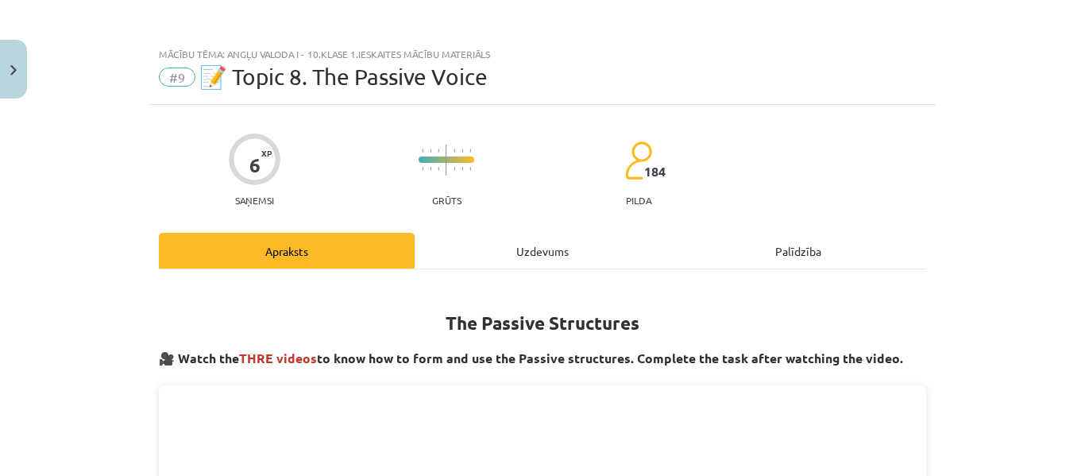
scroll to position [0, 0]
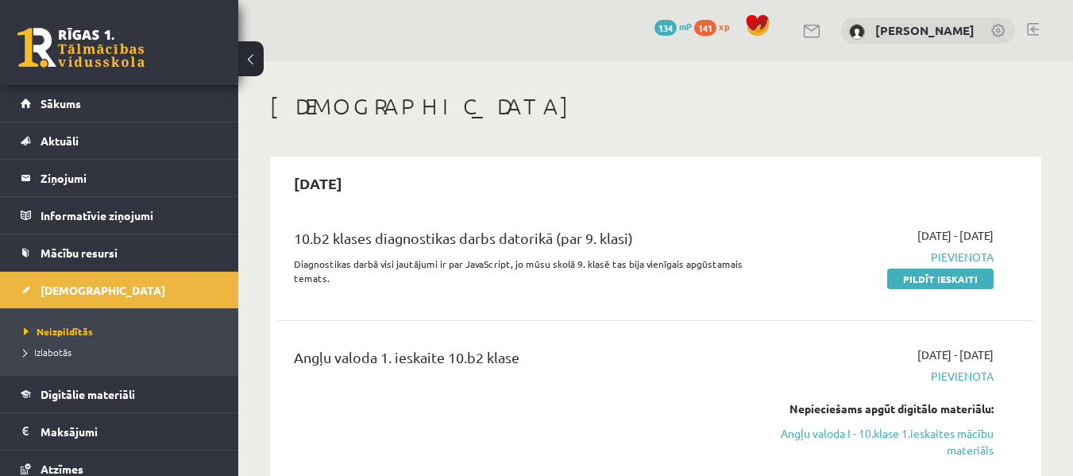
click at [1033, 26] on link at bounding box center [1033, 29] width 12 height 13
